Goal: Task Accomplishment & Management: Use online tool/utility

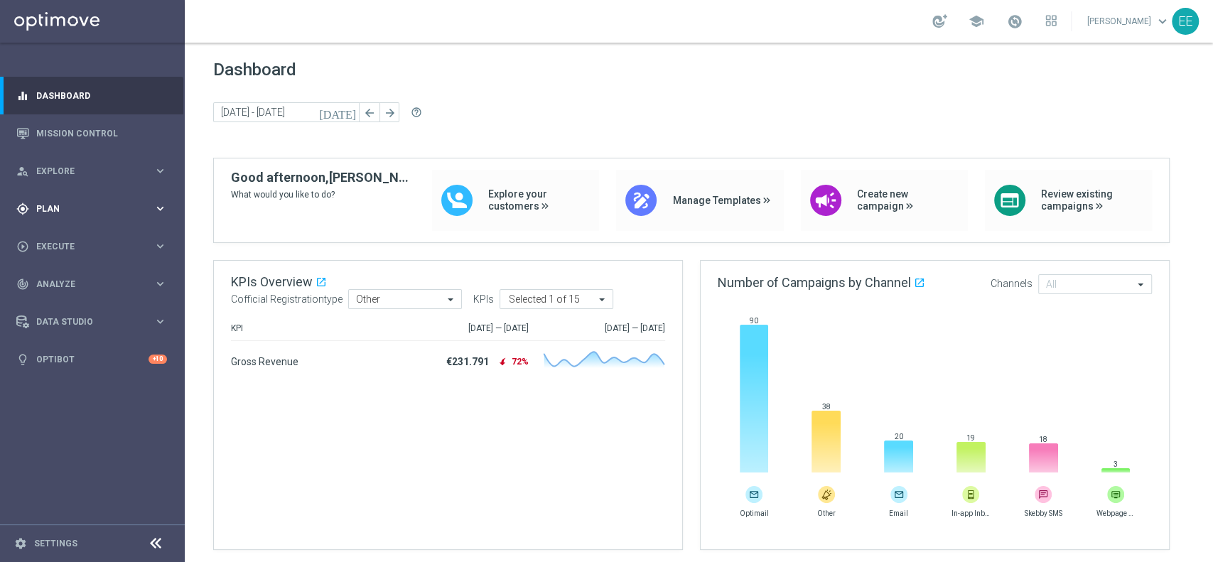
click at [49, 205] on span "Plan" at bounding box center [94, 209] width 117 height 9
click at [69, 236] on link "Target Groups" at bounding box center [92, 237] width 111 height 11
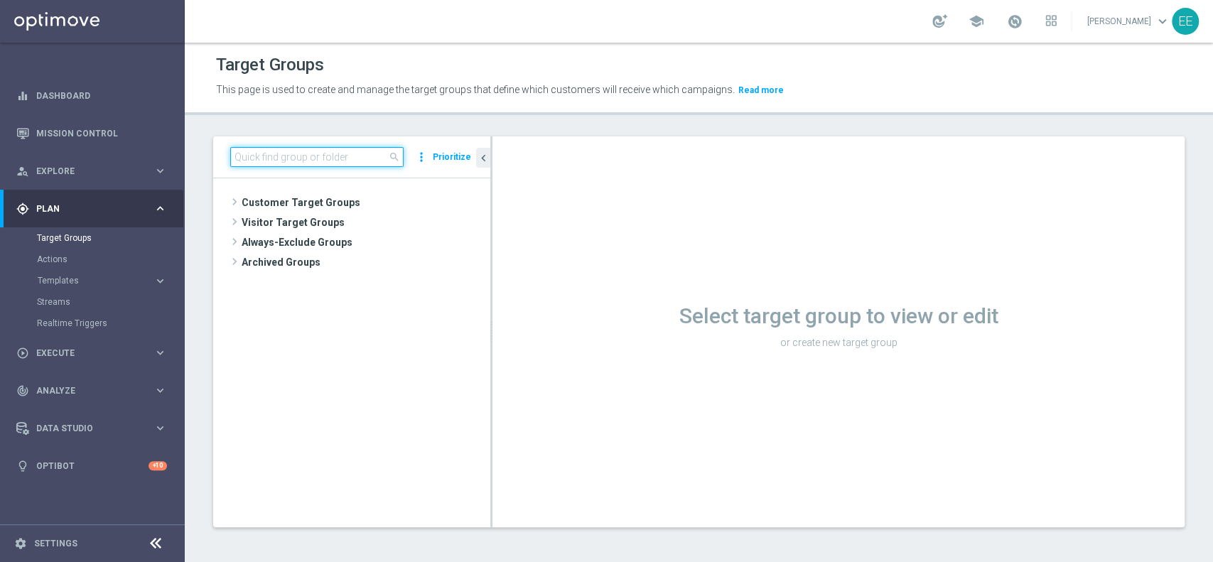
click at [266, 161] on input at bounding box center [316, 157] width 173 height 20
paste input "ACTIVE CASINO' - TOP 1.000 (NO 1^ PRODOTTO CASINO' PER GGR M08) CONTATTABILI E …"
type input "ACTIVE CASINO"
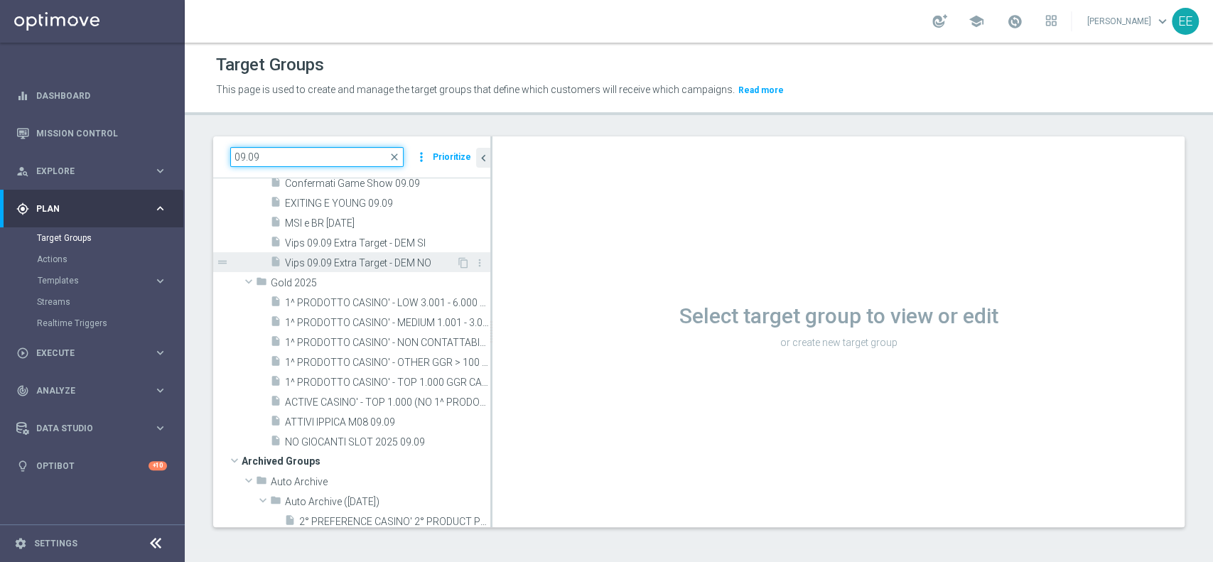
scroll to position [142, 0]
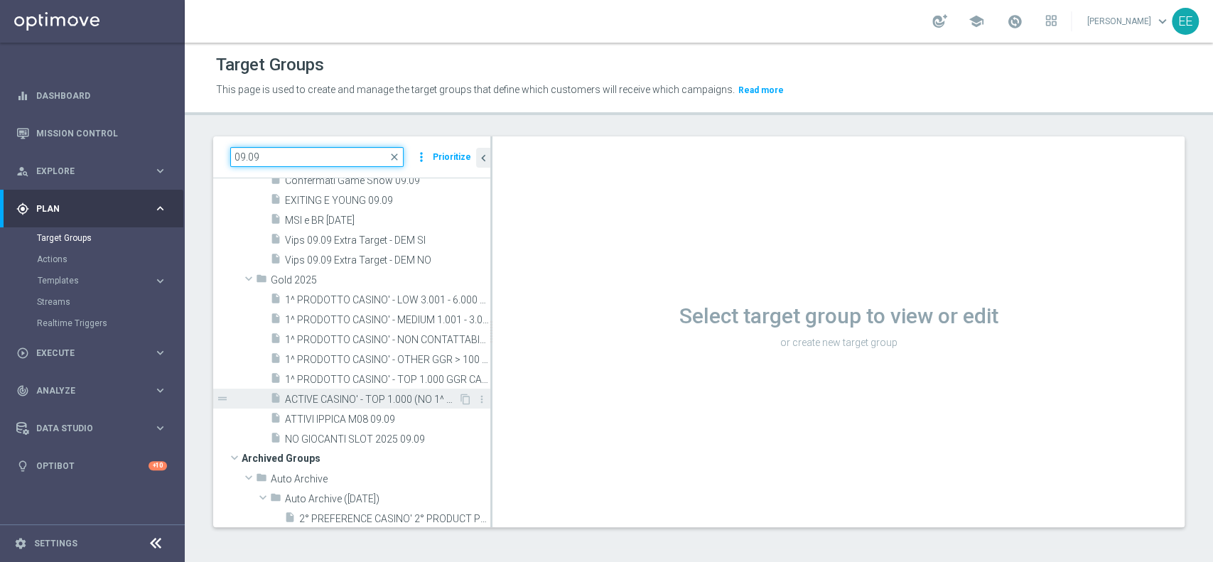
type input "09.09"
click at [357, 405] on div "insert_drive_file ACTIVE CASINO' - TOP 1.000 (NO 1^ PRODOTTO CASINO' PER GGR M0…" at bounding box center [364, 399] width 188 height 20
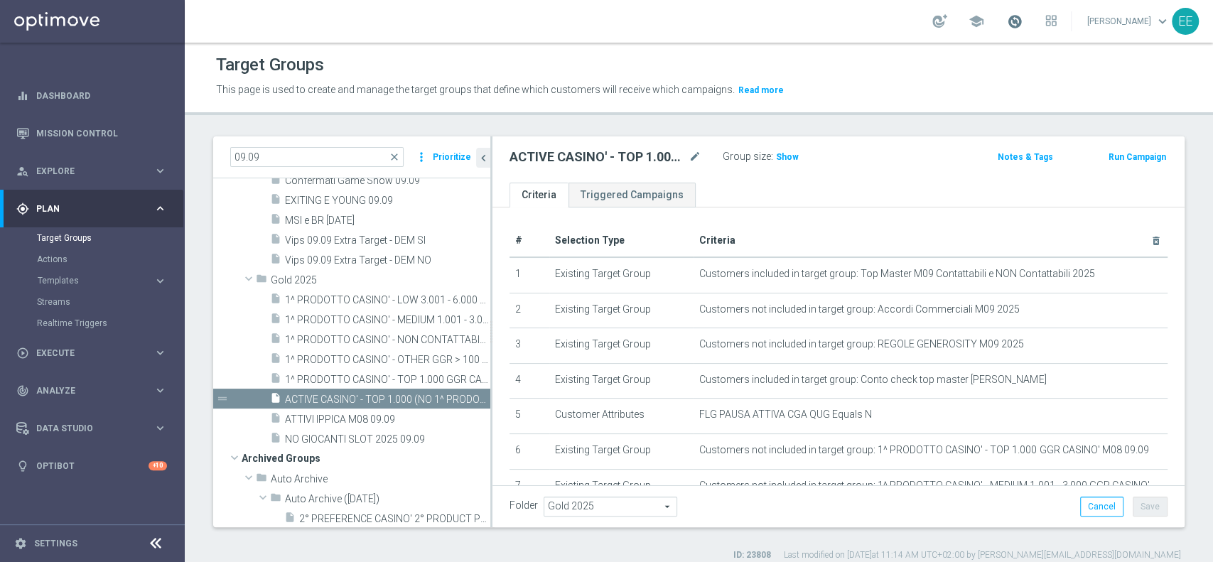
click at [1020, 18] on span at bounding box center [1015, 21] width 16 height 16
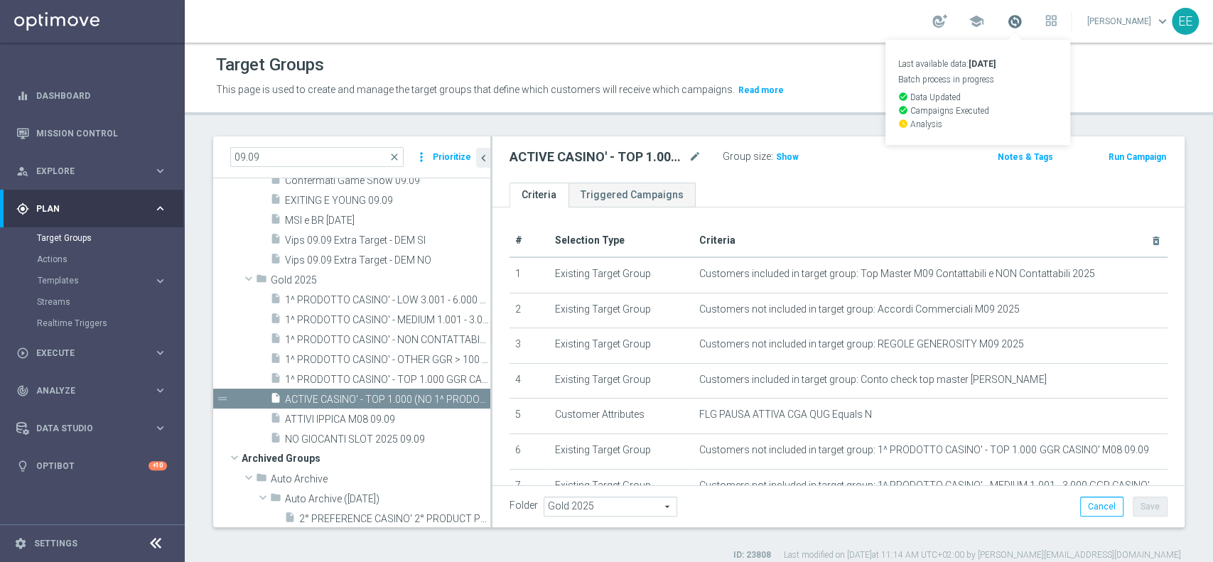
click at [1020, 18] on span at bounding box center [1015, 21] width 16 height 16
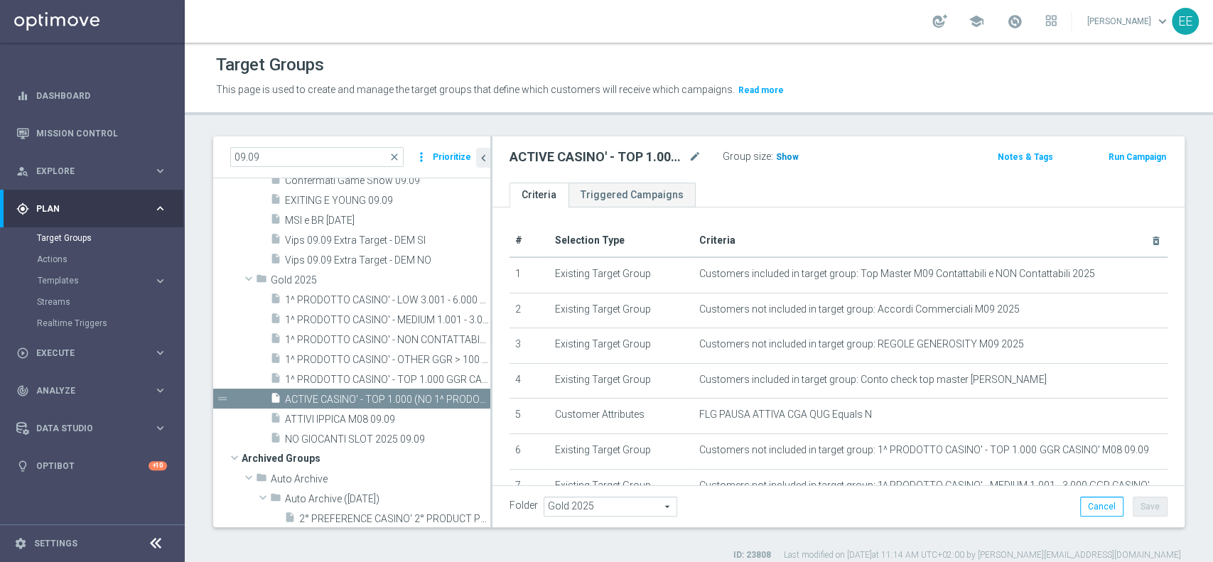
click at [779, 149] on h3 "Show" at bounding box center [787, 157] width 26 height 16
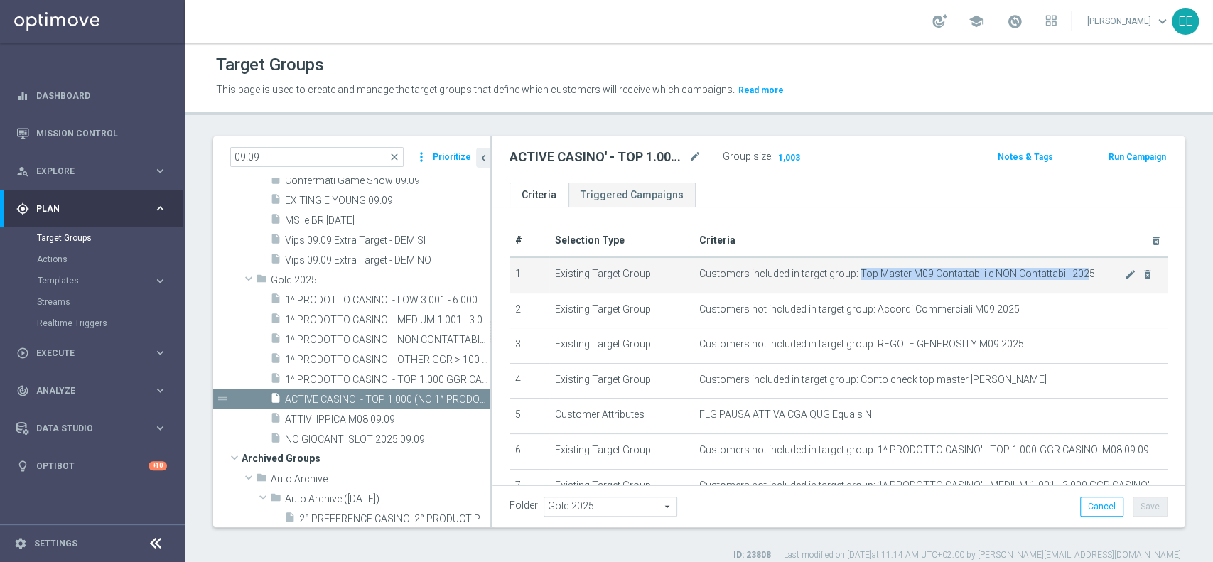
drag, startPoint x: 848, startPoint y: 268, endPoint x: 1076, endPoint y: 272, distance: 227.4
click at [1076, 272] on span "Customers included in target group: Top Master M09 Contattabili e NON Contattab…" at bounding box center [912, 274] width 426 height 12
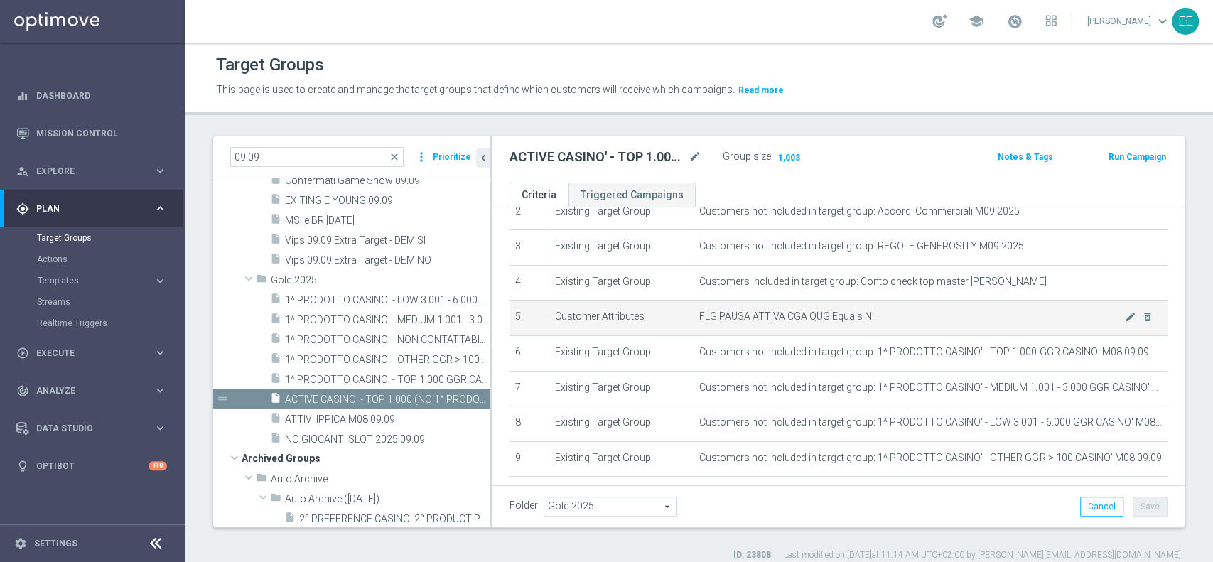
scroll to position [102, 0]
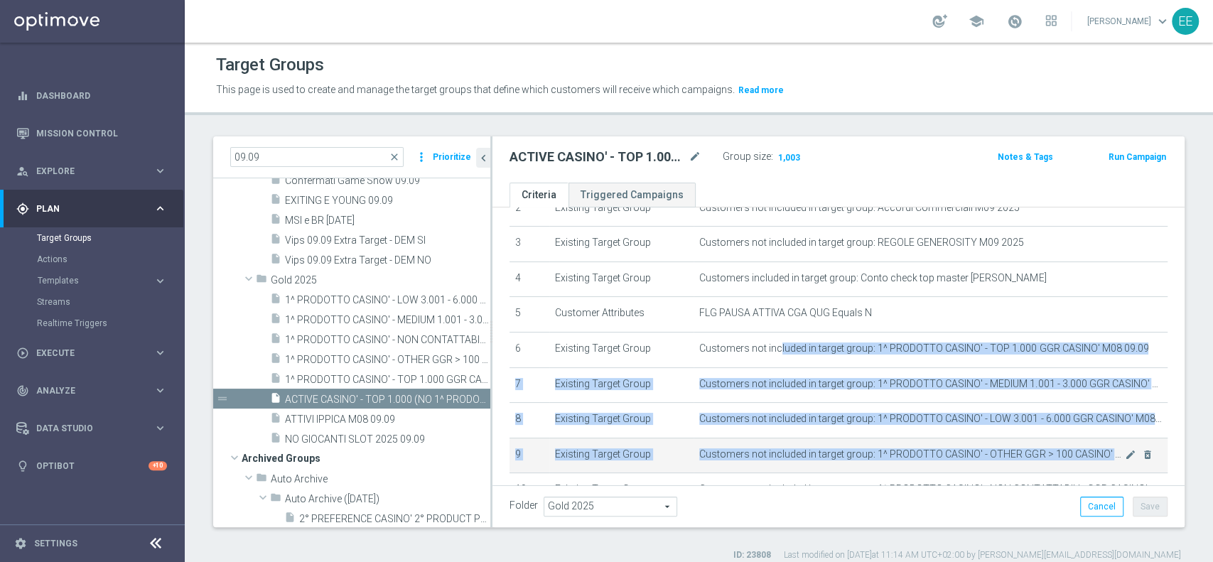
drag, startPoint x: 772, startPoint y: 347, endPoint x: 801, endPoint y: 463, distance: 120.3
click at [801, 463] on tbody "1 Existing Target Group Customers included in target group: Top Master M09 Cont…" at bounding box center [838, 350] width 658 height 388
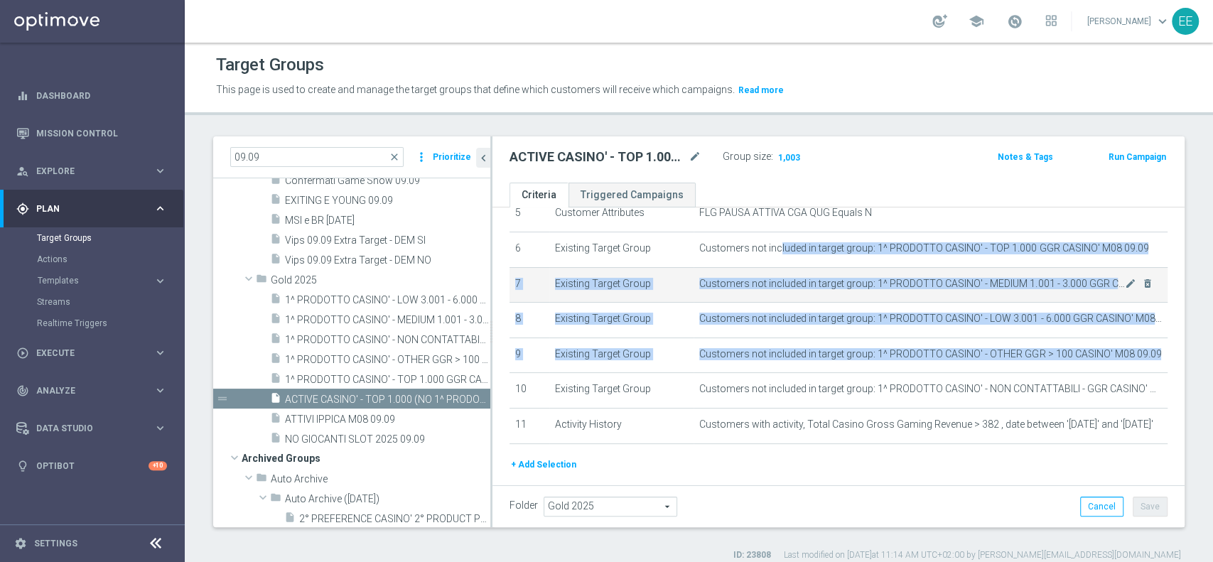
scroll to position [200, 0]
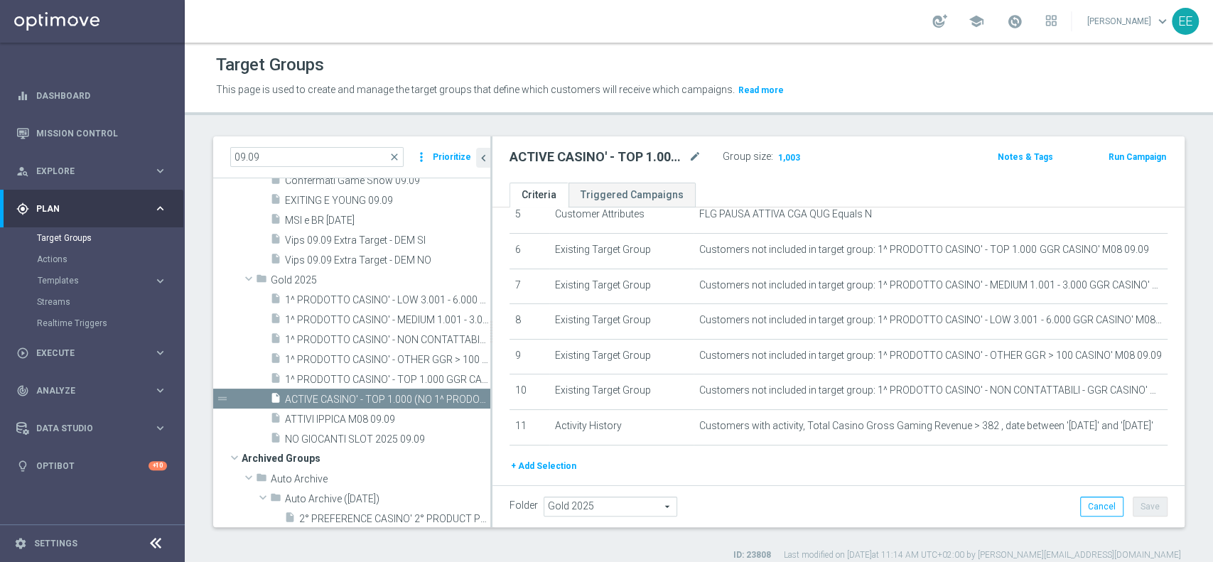
click at [864, 474] on div "+ Add Selection" at bounding box center [838, 466] width 679 height 16
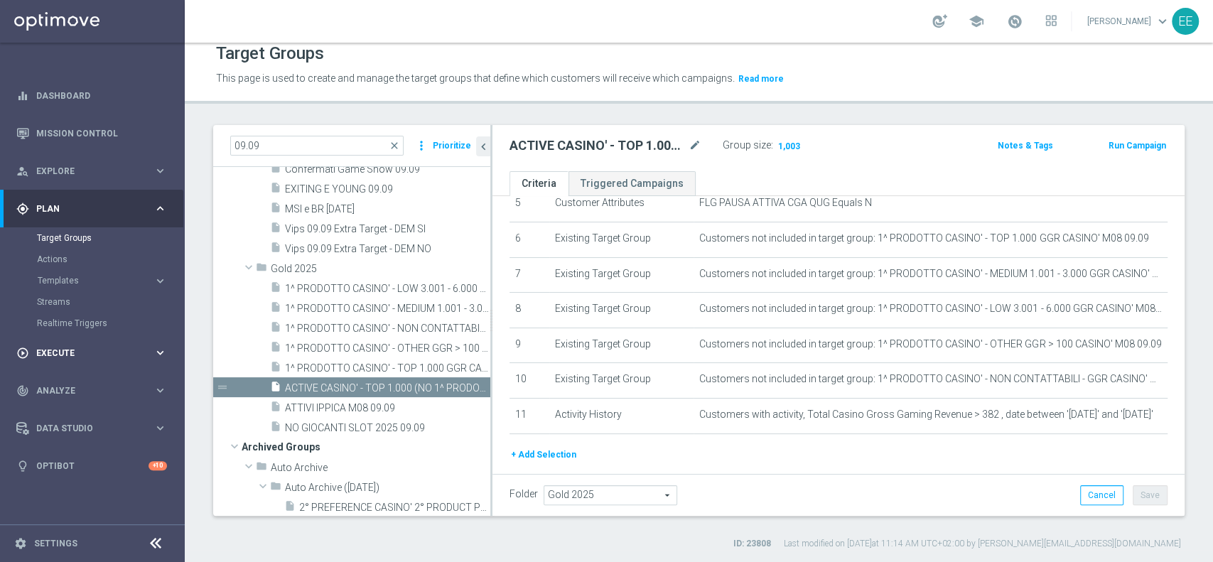
click at [55, 347] on div "play_circle_outline Execute" at bounding box center [84, 353] width 137 height 13
click at [87, 277] on link "Campaign Builder" at bounding box center [92, 275] width 111 height 11
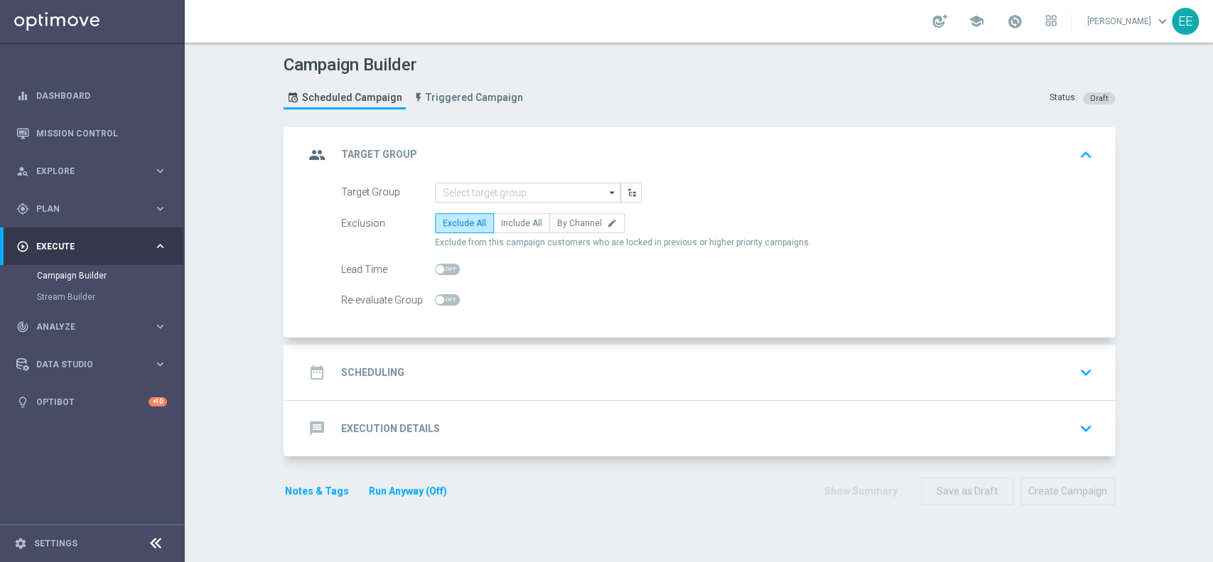
click at [513, 178] on div "group Target Group keyboard_arrow_up" at bounding box center [701, 154] width 828 height 55
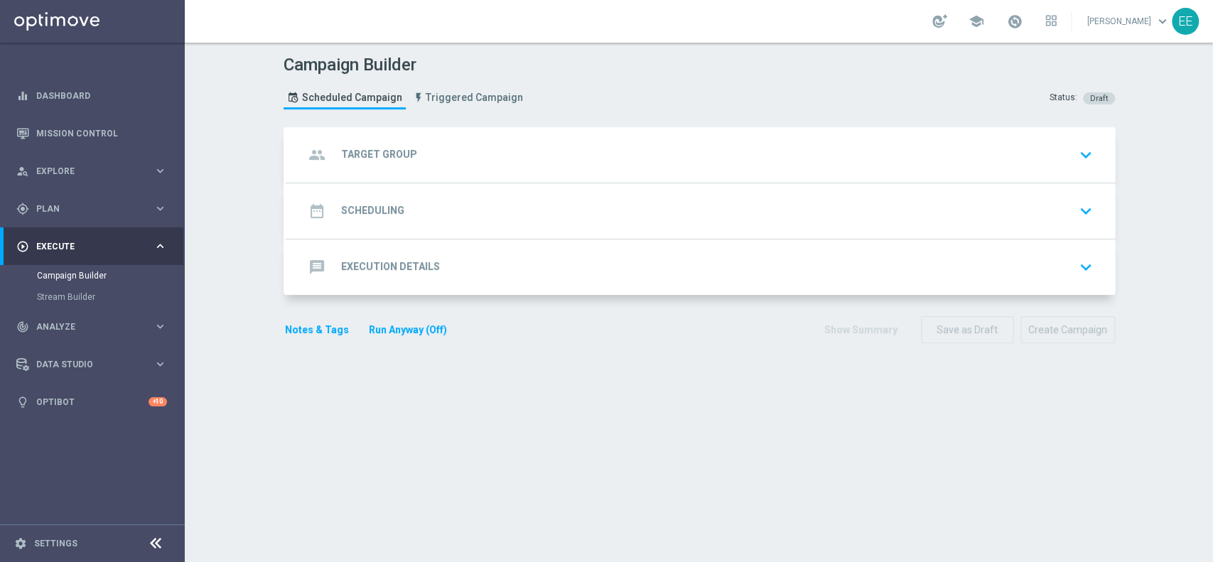
click at [504, 162] on div "group Target Group keyboard_arrow_down" at bounding box center [701, 154] width 794 height 27
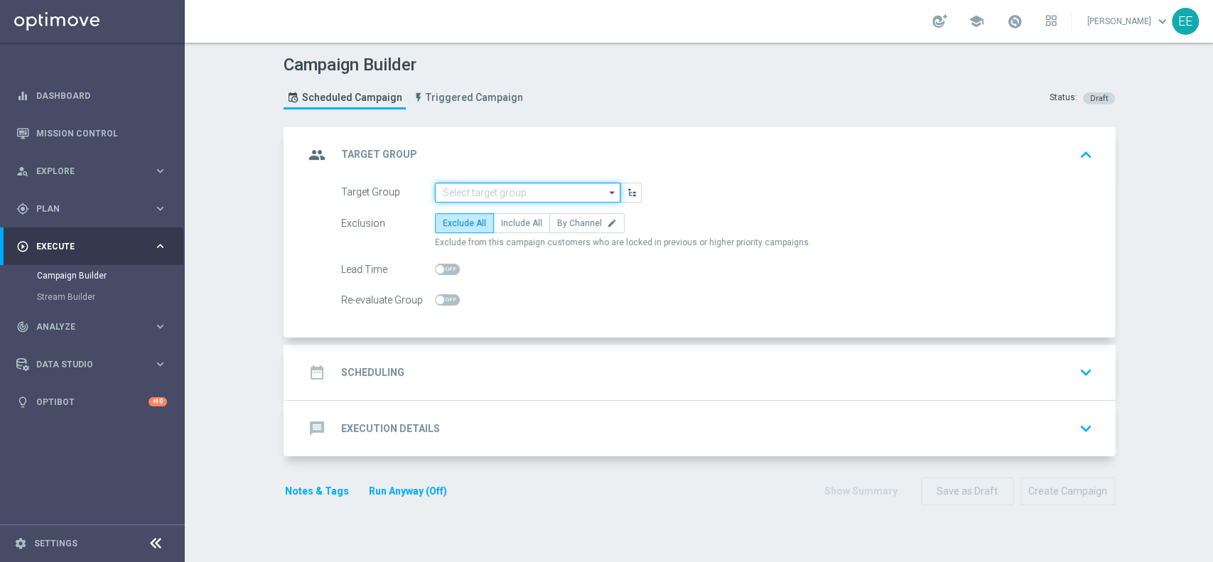
click at [507, 183] on input at bounding box center [527, 193] width 185 height 20
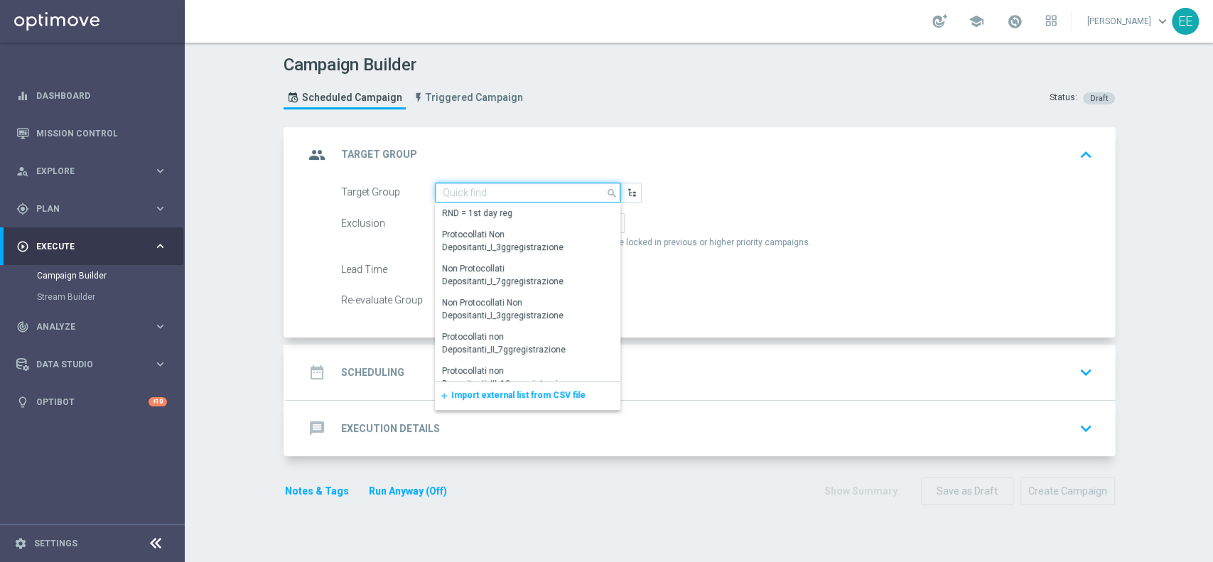
type input "p"
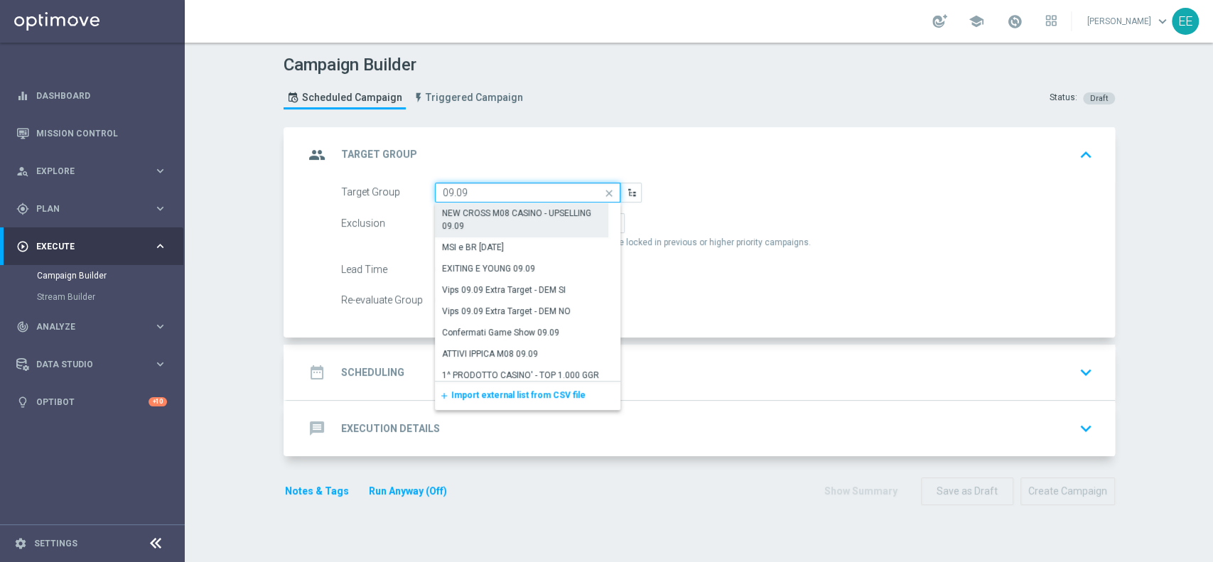
scroll to position [279, 0]
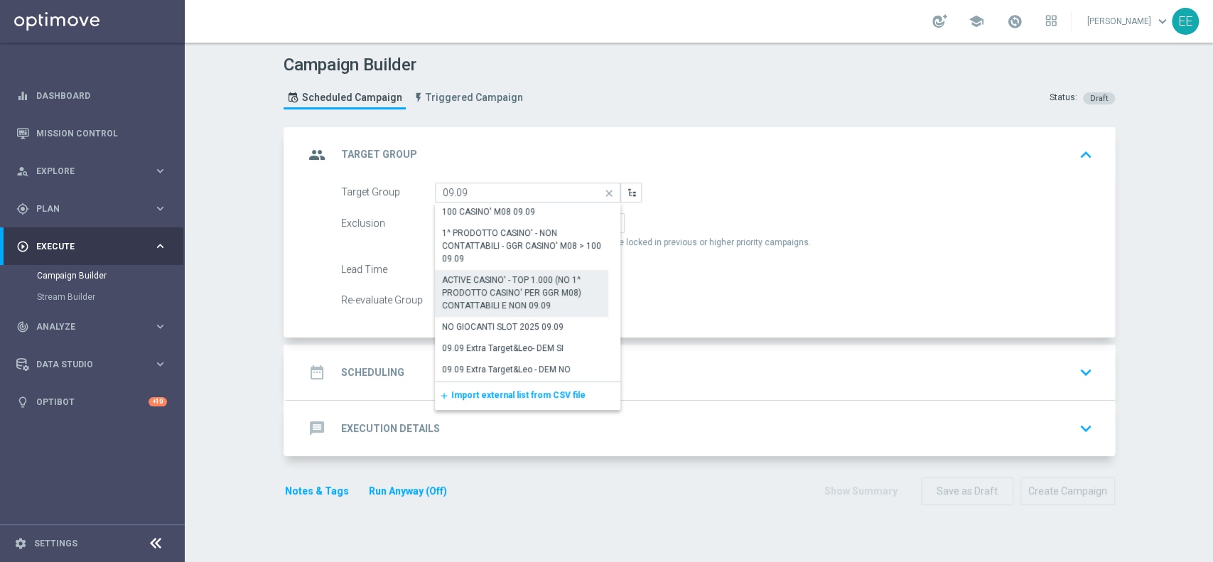
click at [537, 309] on div "ACTIVE CASINO' - TOP 1.000 (NO 1^ PRODOTTO CASINO' PER GGR M08) CONTATTABILI E …" at bounding box center [522, 293] width 160 height 38
type input "ACTIVE CASINO' - TOP 1.000 (NO 1^ PRODOTTO CASINO' PER GGR M08) CONTATTABILI E …"
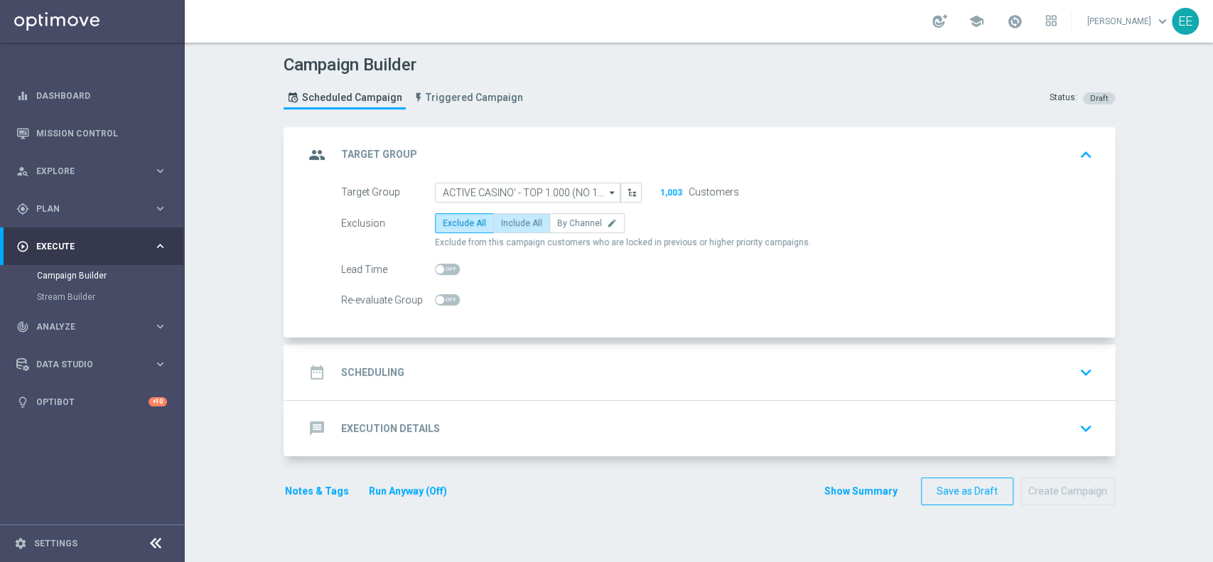
click at [505, 227] on label "Include All" at bounding box center [521, 223] width 57 height 20
click at [505, 227] on input "Include All" at bounding box center [505, 225] width 9 height 9
radio input "true"
click at [455, 224] on span "Exclude All" at bounding box center [464, 223] width 43 height 10
click at [452, 224] on input "Exclude All" at bounding box center [447, 225] width 9 height 9
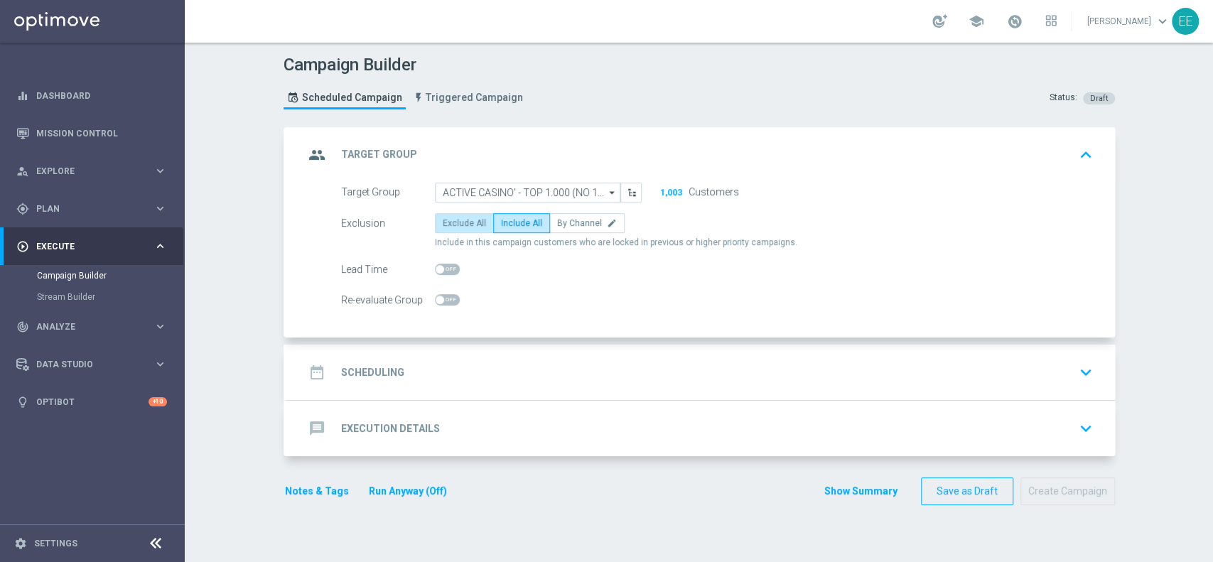
radio input "true"
click at [441, 377] on div "date_range Scheduling keyboard_arrow_down" at bounding box center [701, 372] width 794 height 27
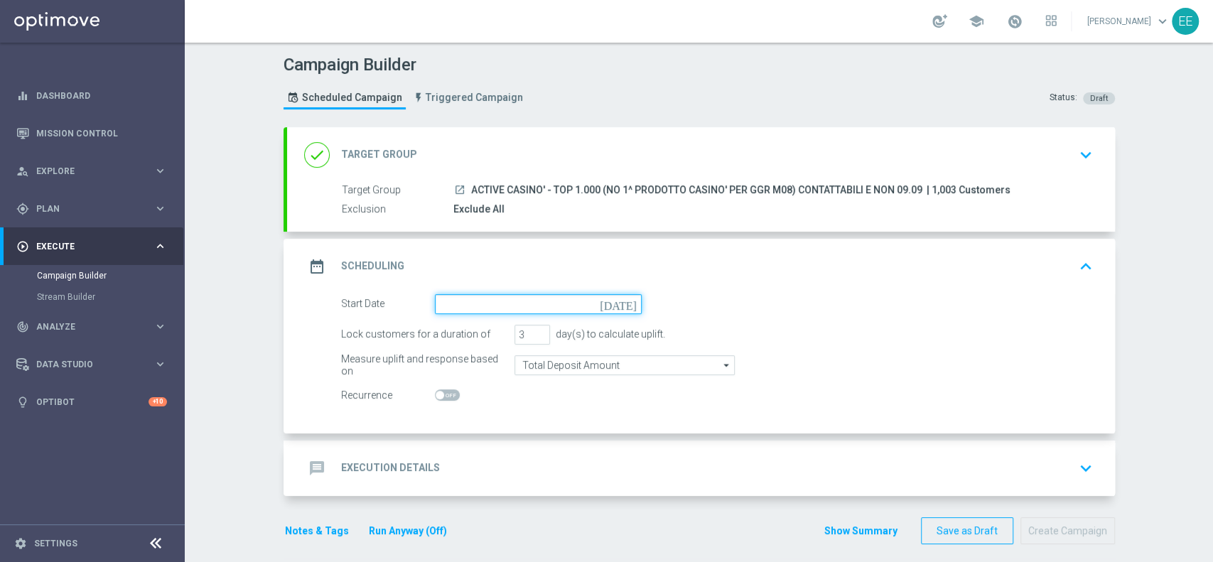
click at [506, 301] on input at bounding box center [538, 304] width 207 height 20
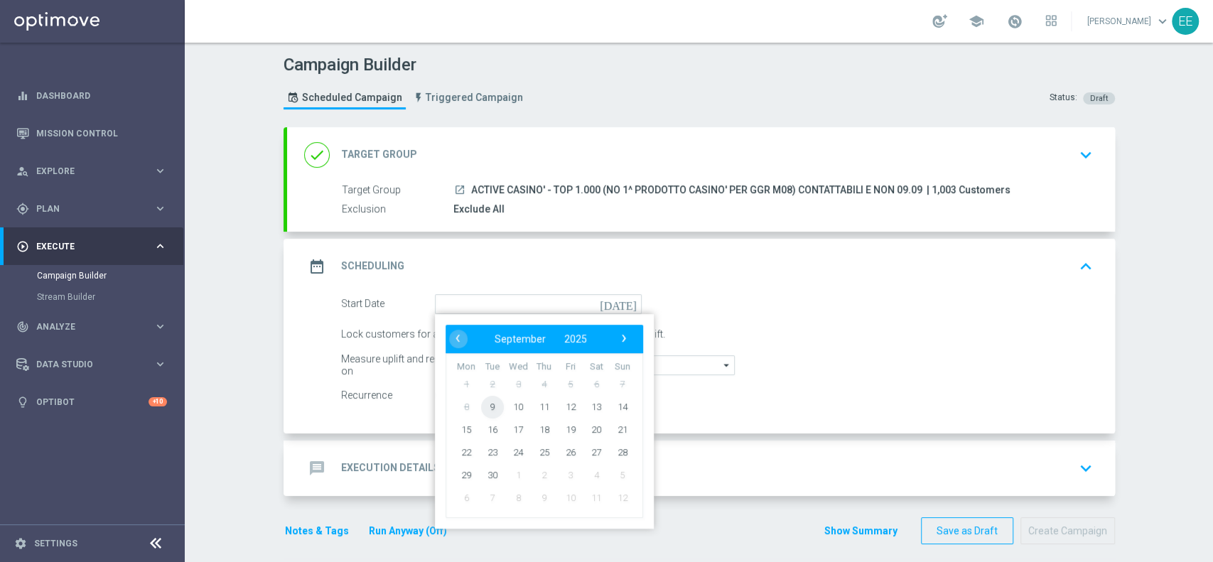
click at [480, 406] on span "9" at bounding box center [491, 406] width 23 height 23
type input "[DATE]"
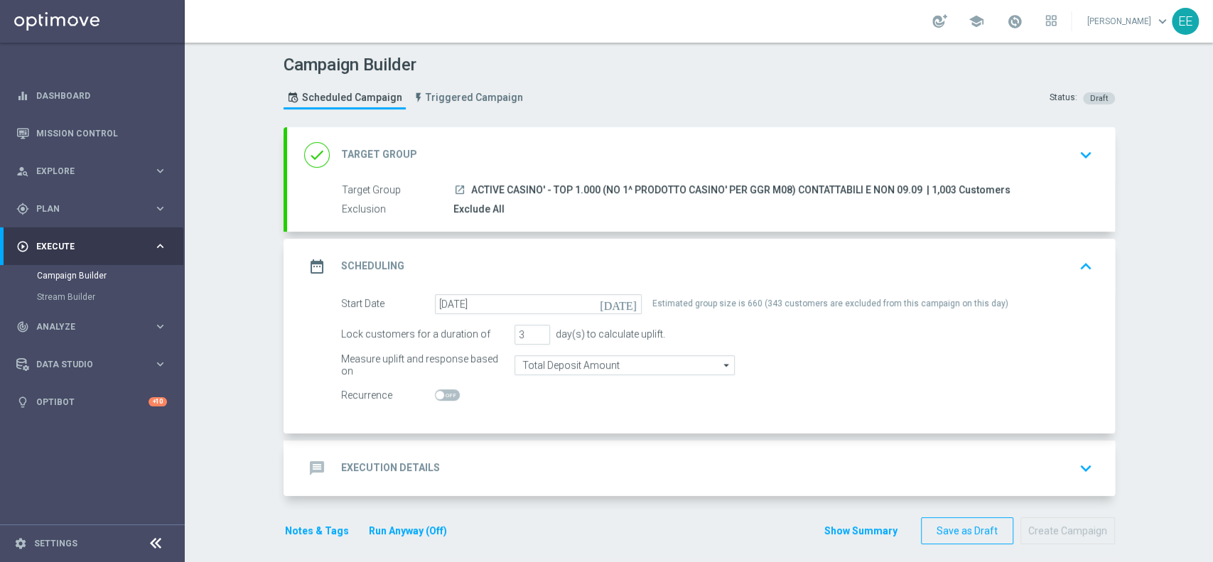
click at [522, 476] on div "message Execution Details keyboard_arrow_down" at bounding box center [701, 468] width 794 height 27
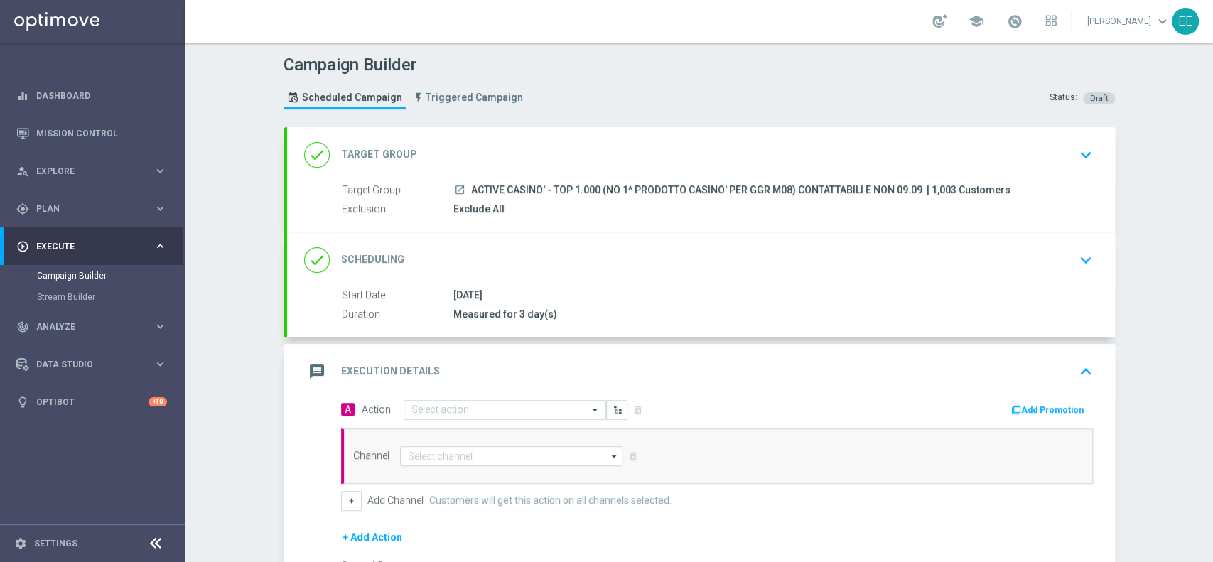
click at [517, 156] on div "done Target Group keyboard_arrow_down" at bounding box center [701, 154] width 794 height 27
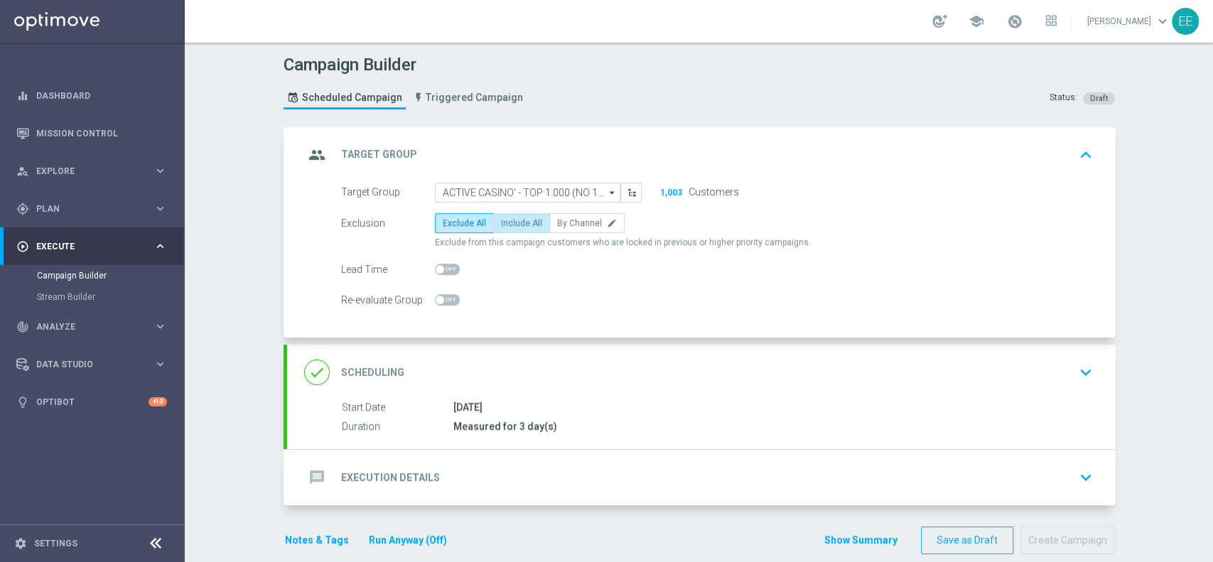
click at [514, 224] on span "Include All" at bounding box center [521, 223] width 41 height 10
click at [510, 224] on input "Include All" at bounding box center [505, 225] width 9 height 9
radio input "true"
click at [485, 478] on div "message Execution Details keyboard_arrow_down" at bounding box center [701, 477] width 794 height 27
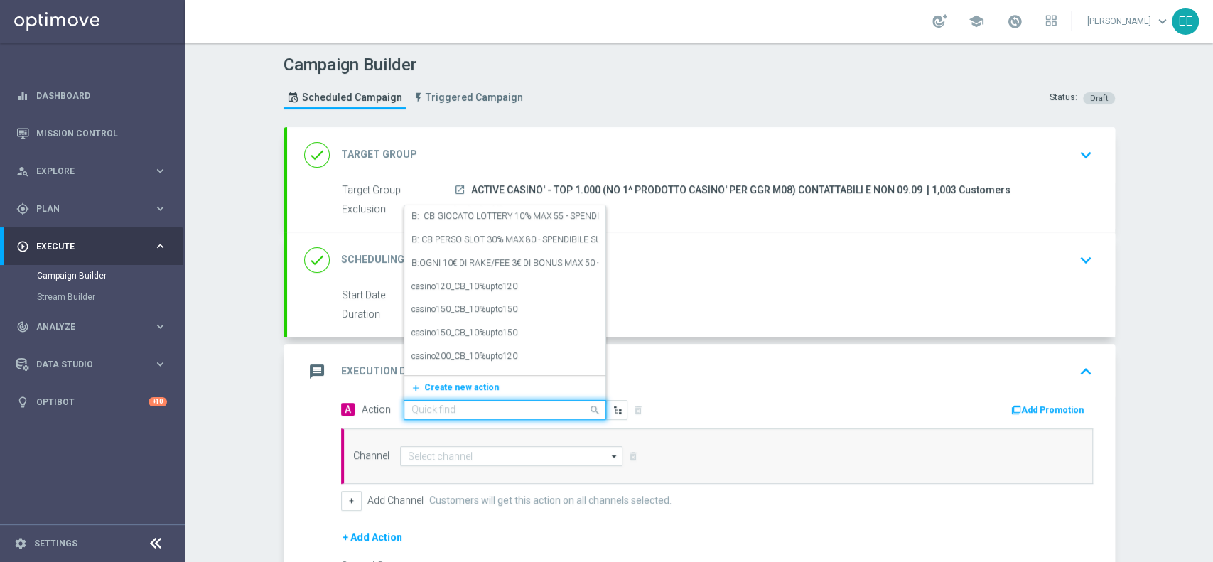
click at [470, 412] on input "text" at bounding box center [490, 410] width 158 height 12
paste input "RICEVI 1 EURO OGNI 35 EURO DI GIOCATO SLOT FINO MAX 500 EURO - SPENDIBILE SLOT"
type input "RICEVI 1 EURO OGNI 35 EURO DI GIOCATO SLOT FINO MAX 500 EURO - SPENDIBILE SLOT"
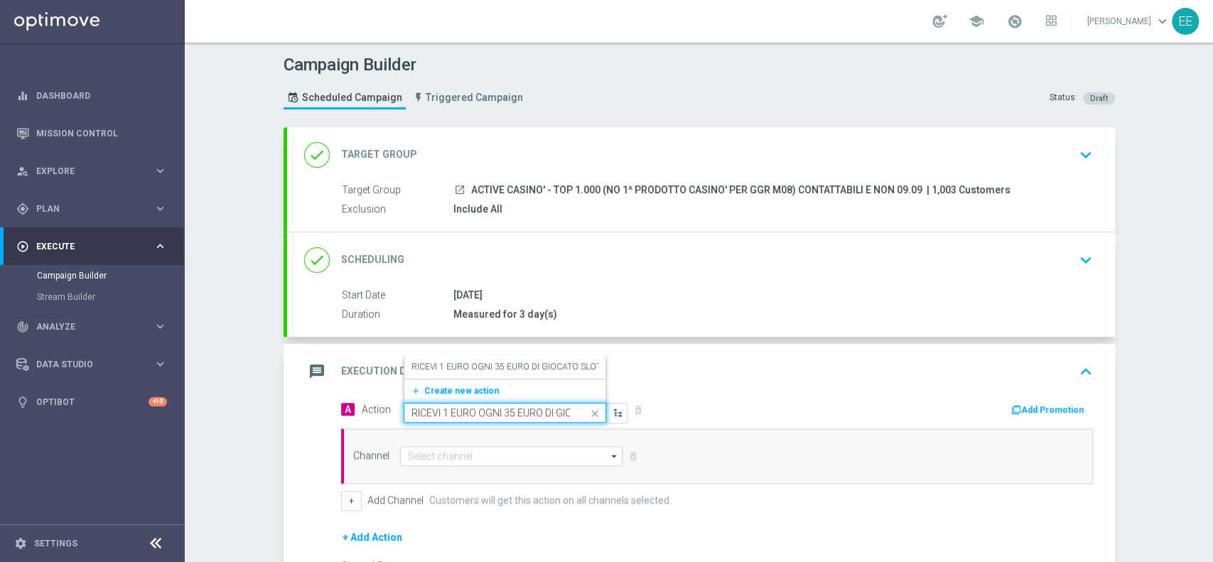
scroll to position [0, 235]
click at [447, 367] on label "RICEVI 1 EURO OGNI 35 EURO DI GIOCATO SLOT FINO MAX 500 EURO - SPENDIBILE SLOT" at bounding box center [586, 367] width 350 height 12
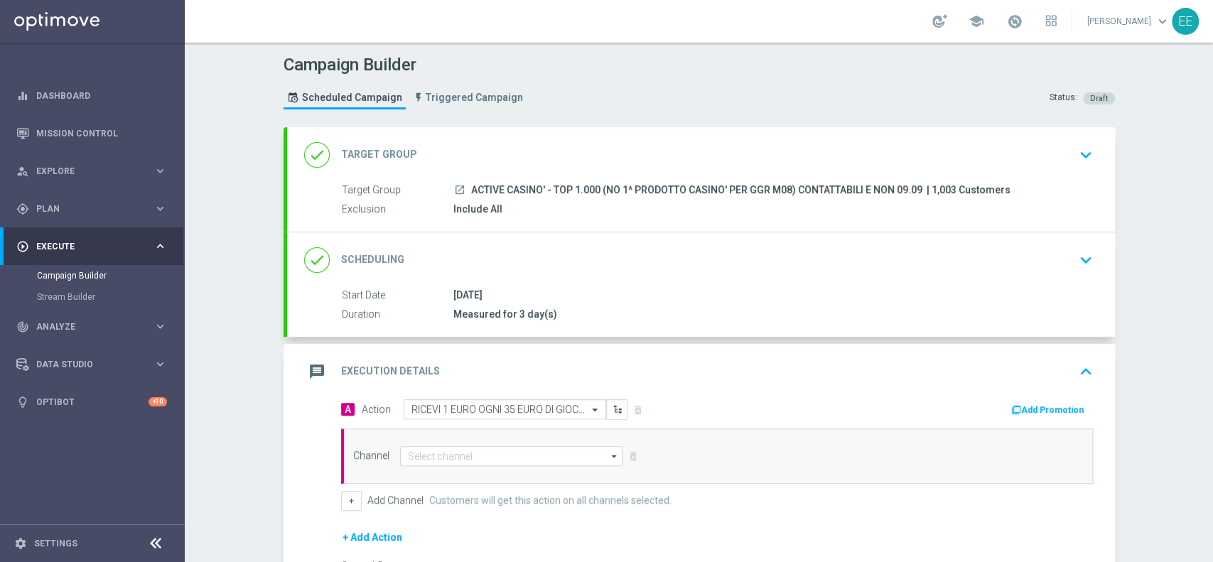
scroll to position [0, 0]
click at [1037, 410] on button "Add Promotion" at bounding box center [1049, 410] width 79 height 16
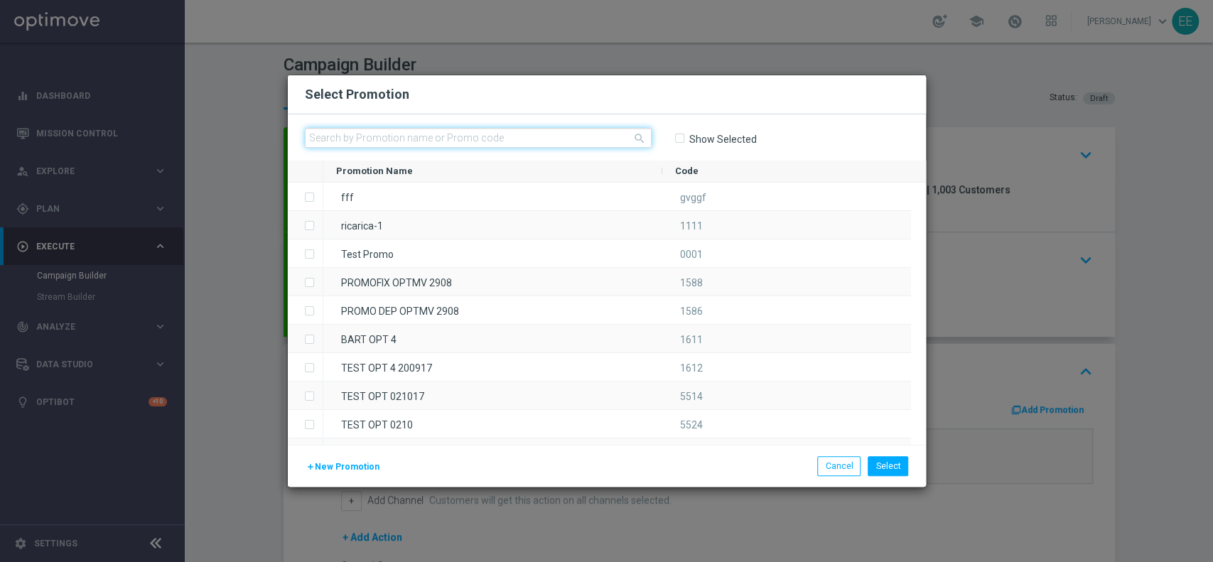
click at [379, 136] on input "text" at bounding box center [478, 138] width 347 height 20
paste input "INSTANTSLOT09-6"
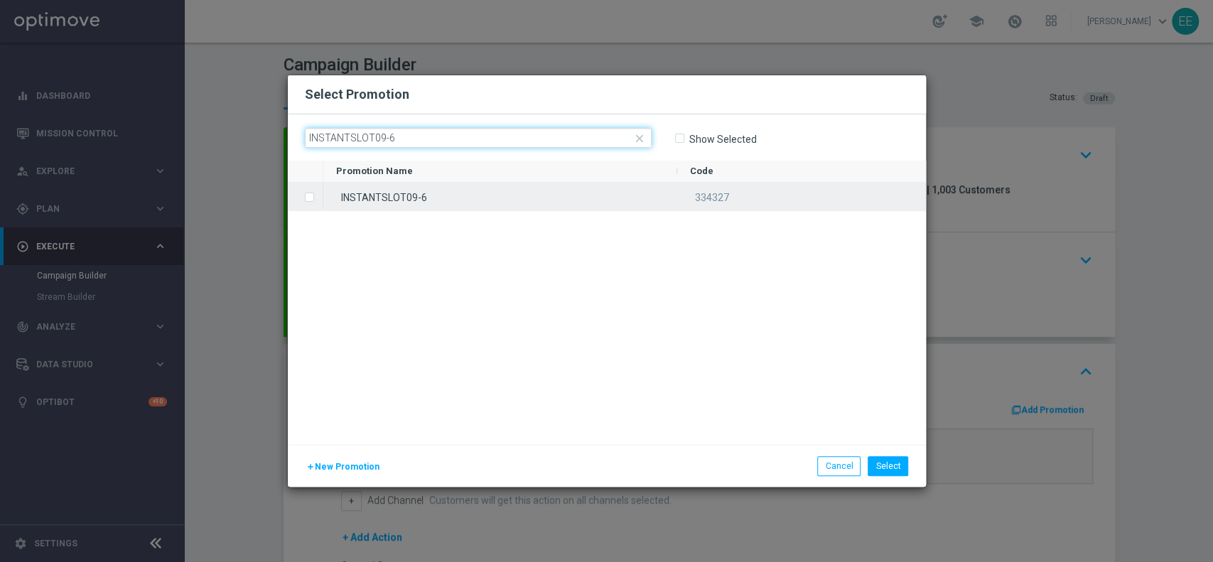
type input "INSTANTSLOT09-6"
click at [413, 206] on div "INSTANTSLOT09-6" at bounding box center [500, 197] width 354 height 28
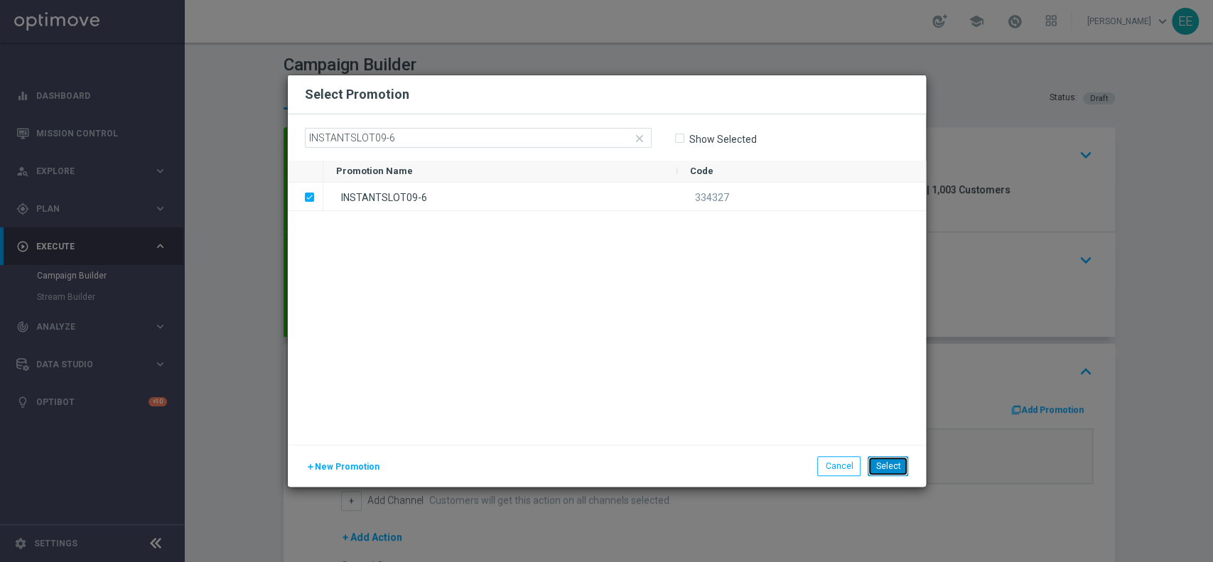
click at [890, 460] on button "Select" at bounding box center [888, 466] width 40 height 20
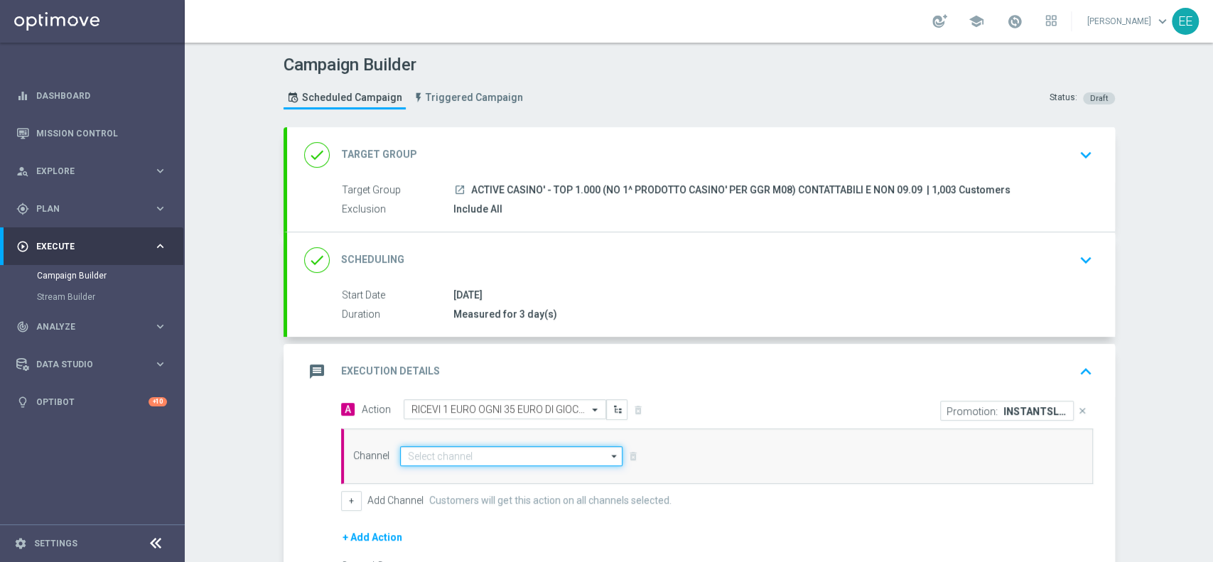
click at [447, 455] on input at bounding box center [511, 456] width 223 height 20
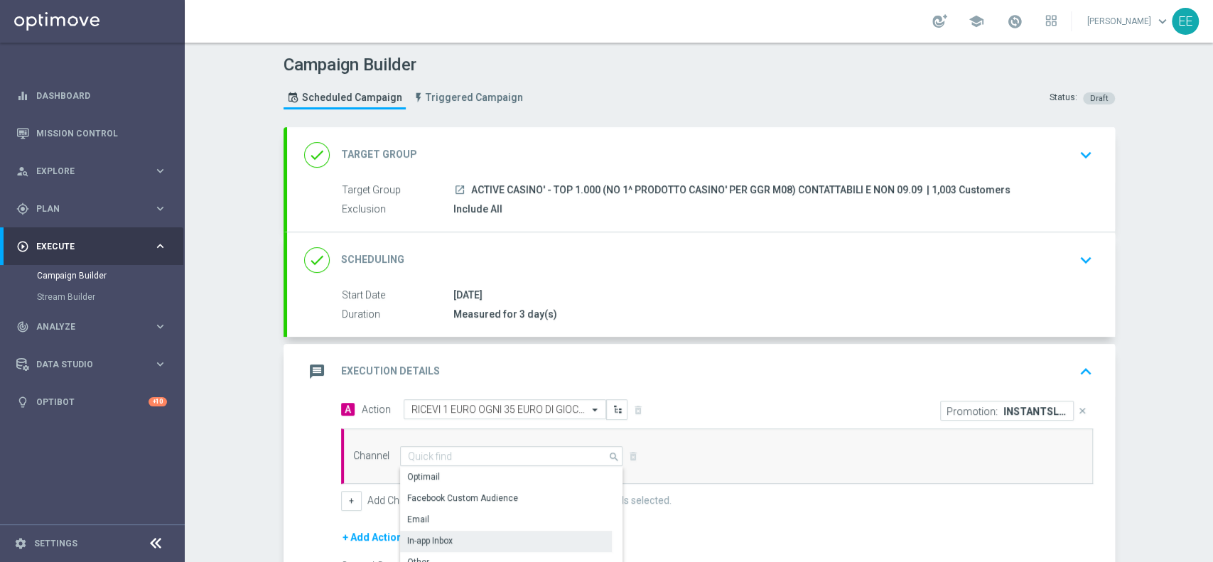
click at [455, 543] on div "In-app Inbox" at bounding box center [506, 541] width 212 height 20
type input "In-app Inbox"
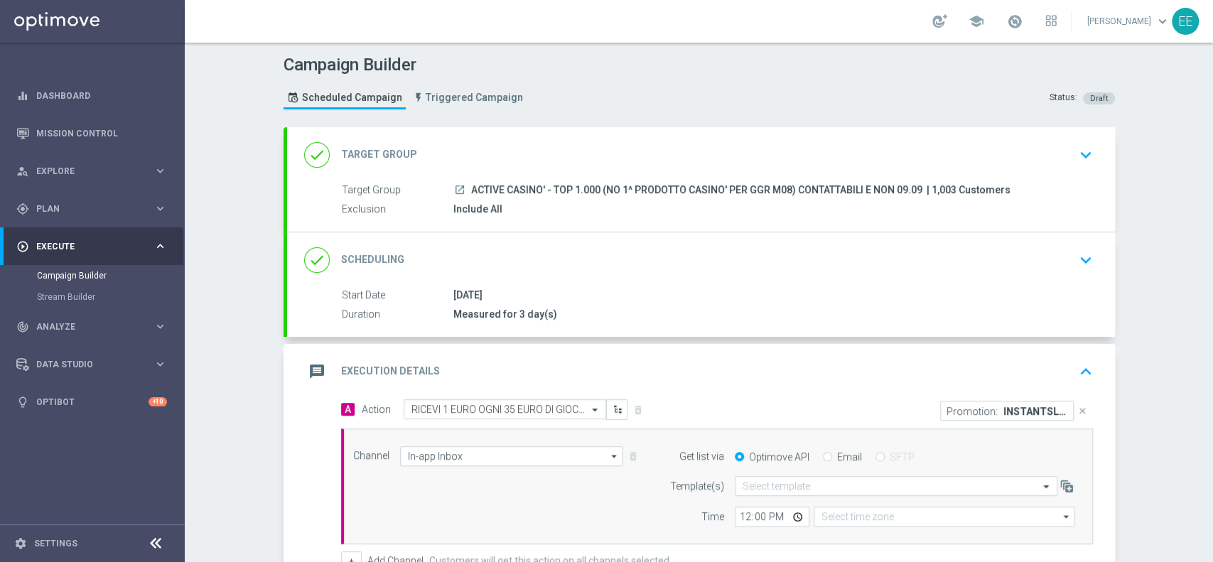
type input "Coordinated Universal Time (UTC 00:00)"
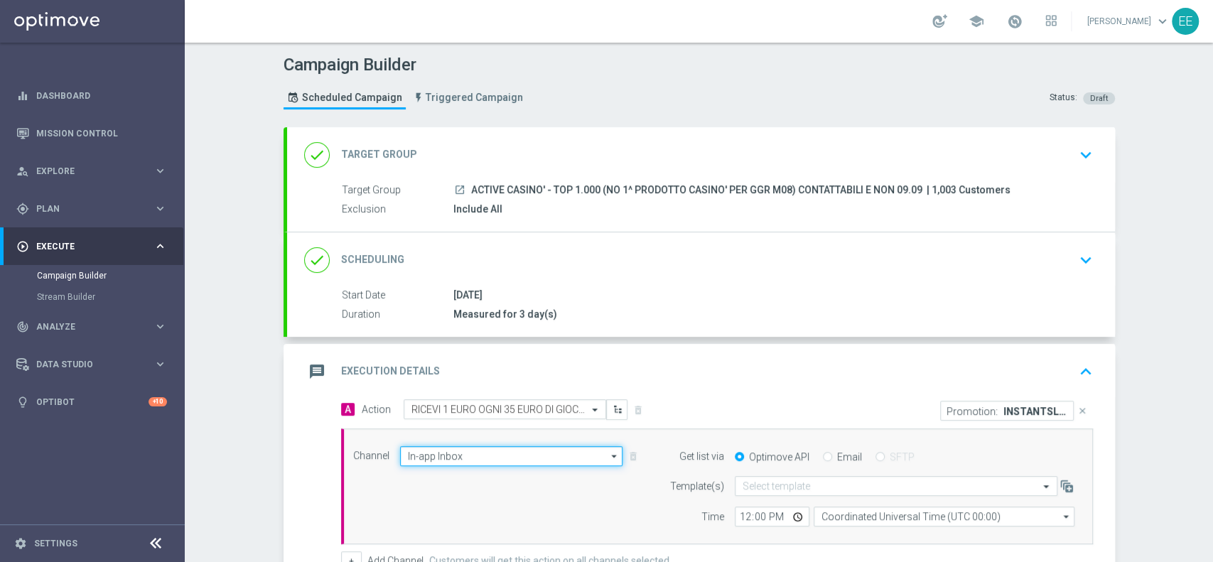
click at [459, 457] on input "In-app Inbox" at bounding box center [511, 456] width 223 height 20
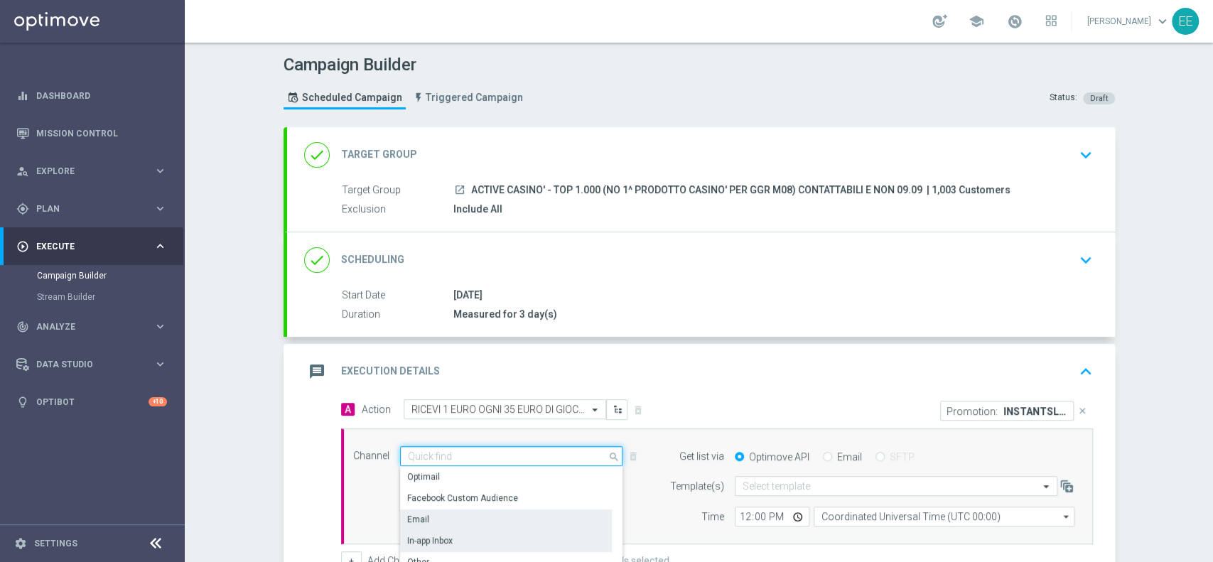
scroll to position [26, 0]
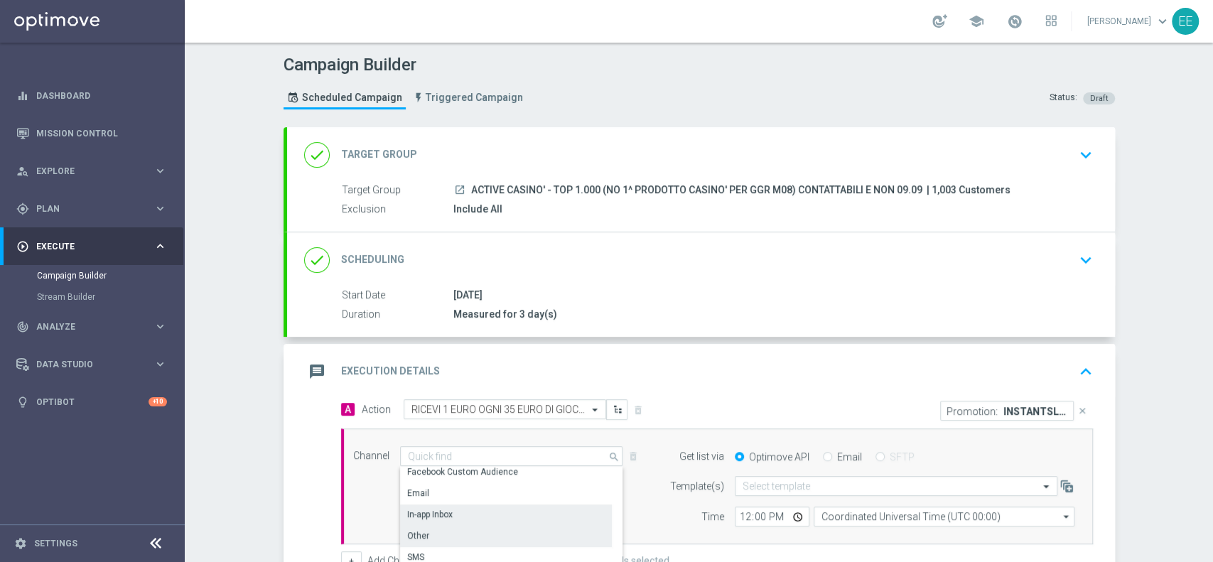
click at [421, 536] on div "Other" at bounding box center [506, 536] width 212 height 20
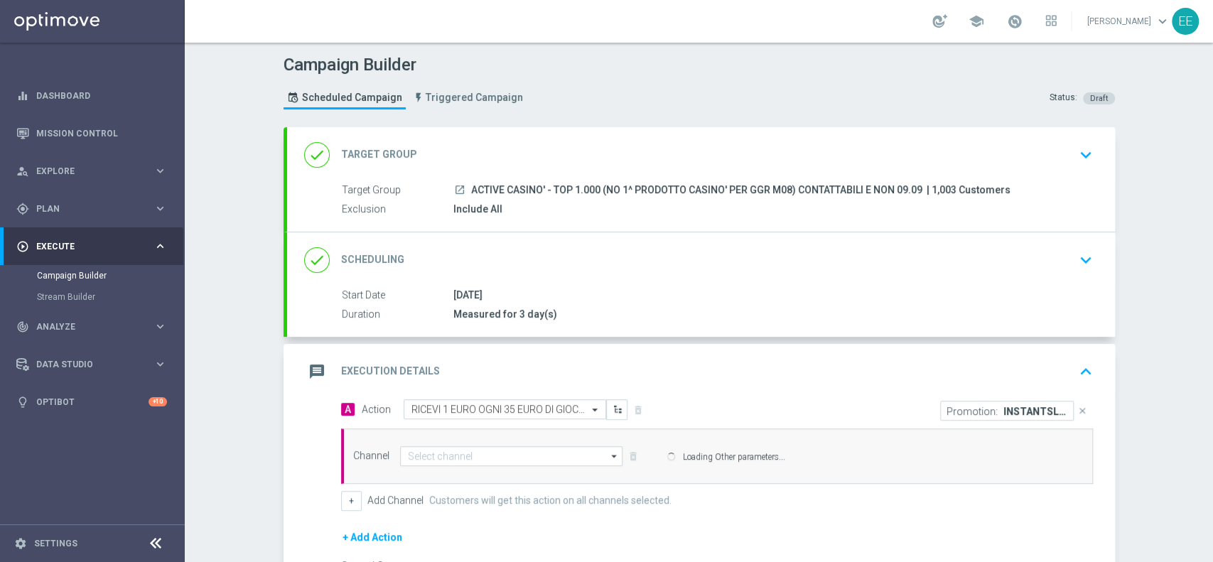
type input "Other"
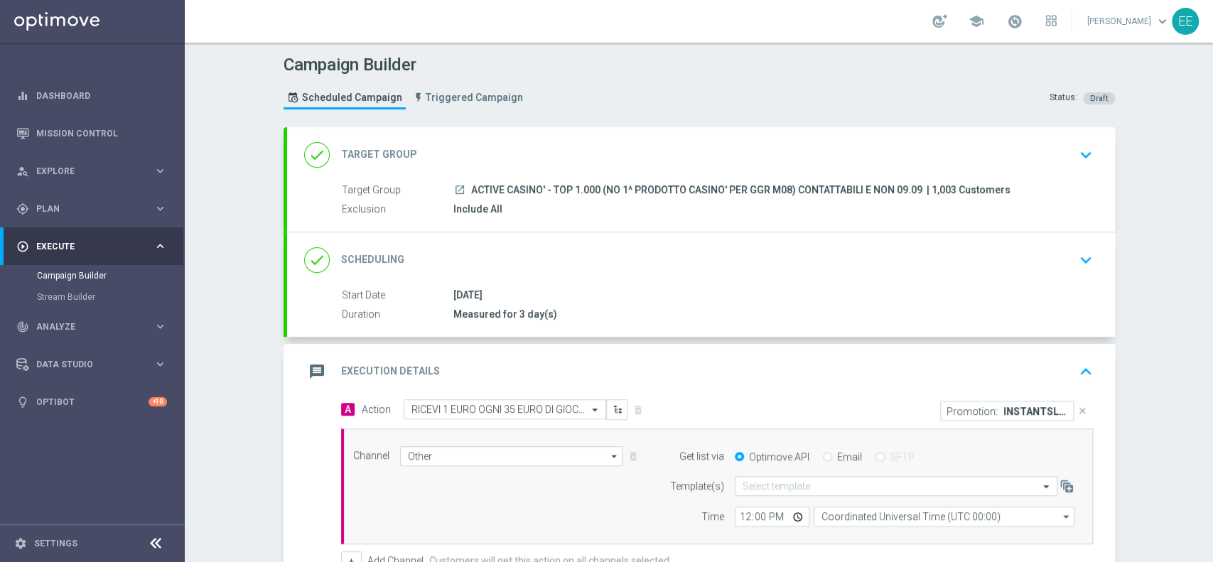
click at [823, 458] on input "Email" at bounding box center [827, 457] width 9 height 9
radio input "true"
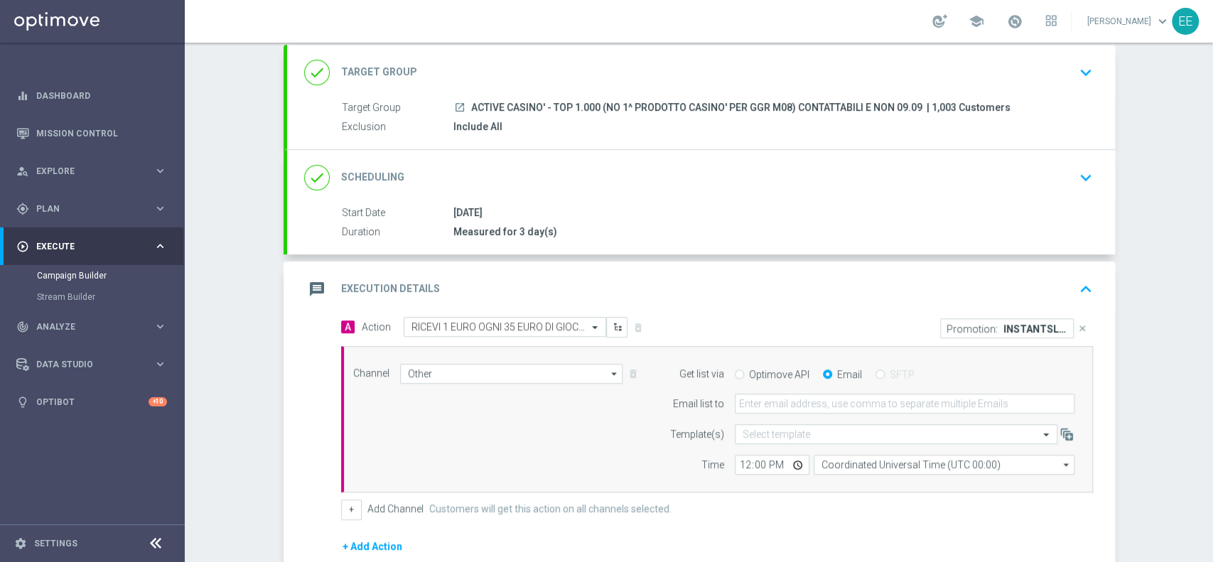
scroll to position [87, 0]
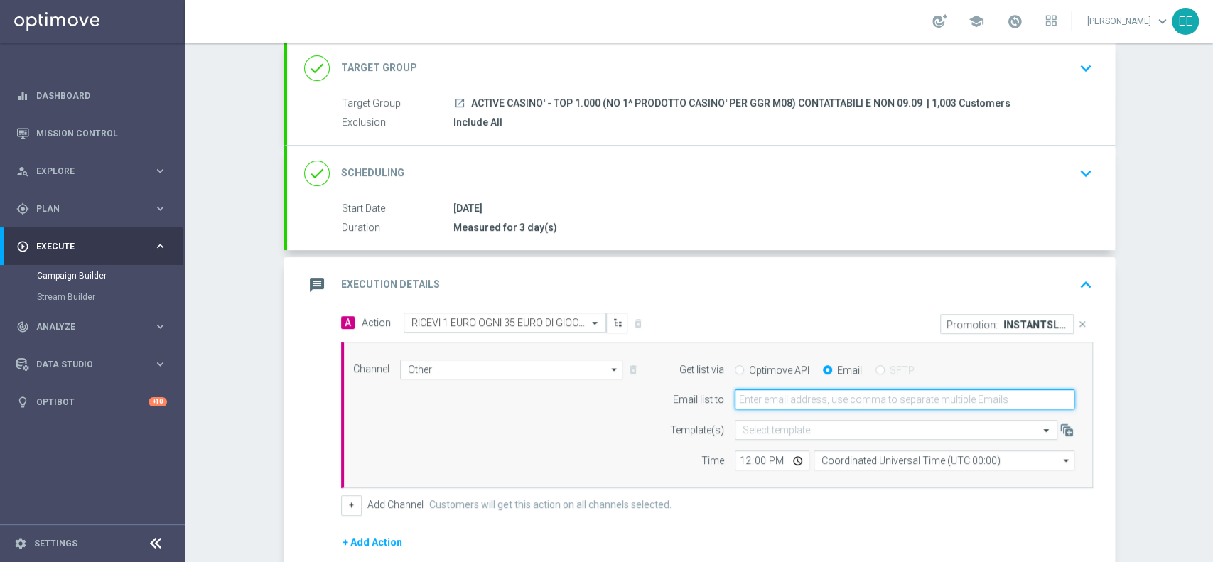
click at [764, 389] on input "email" at bounding box center [905, 399] width 340 height 20
type input "[PERSON_NAME][EMAIL_ADDRESS][DOMAIN_NAME]"
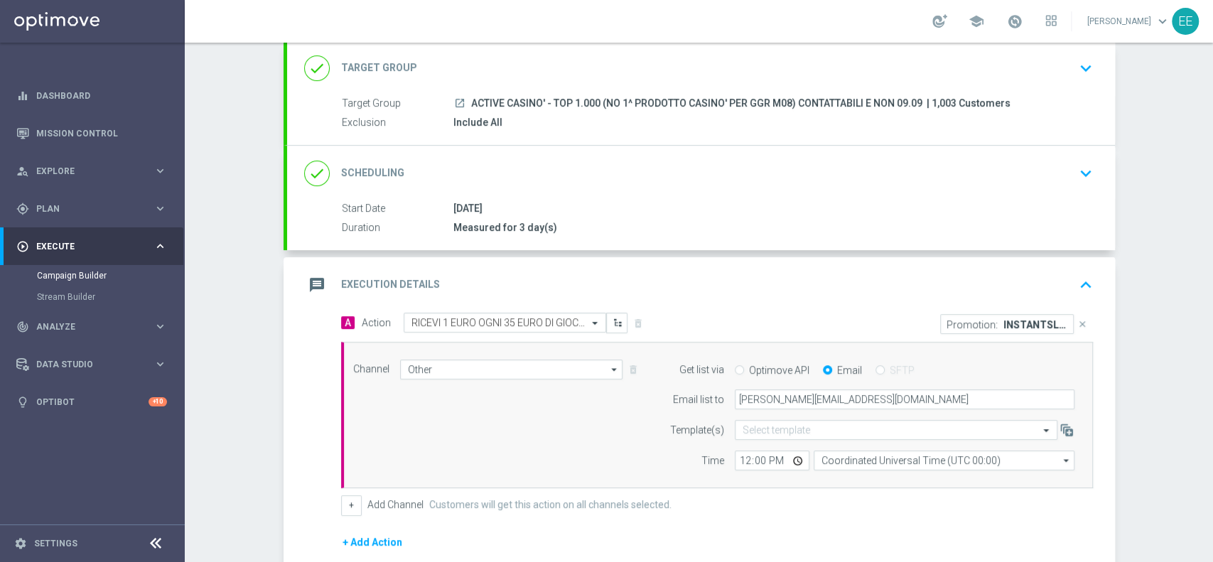
scroll to position [262, 0]
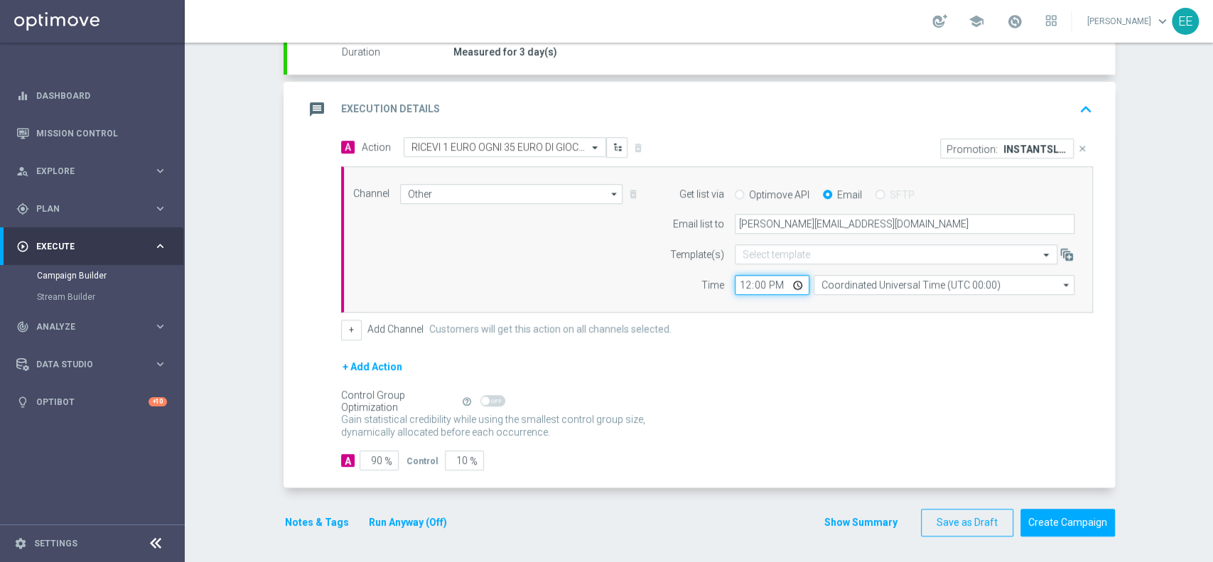
click at [744, 283] on input "12:00" at bounding box center [772, 285] width 75 height 20
type input "15:00"
click at [293, 519] on button "Notes & Tags" at bounding box center [316, 523] width 67 height 18
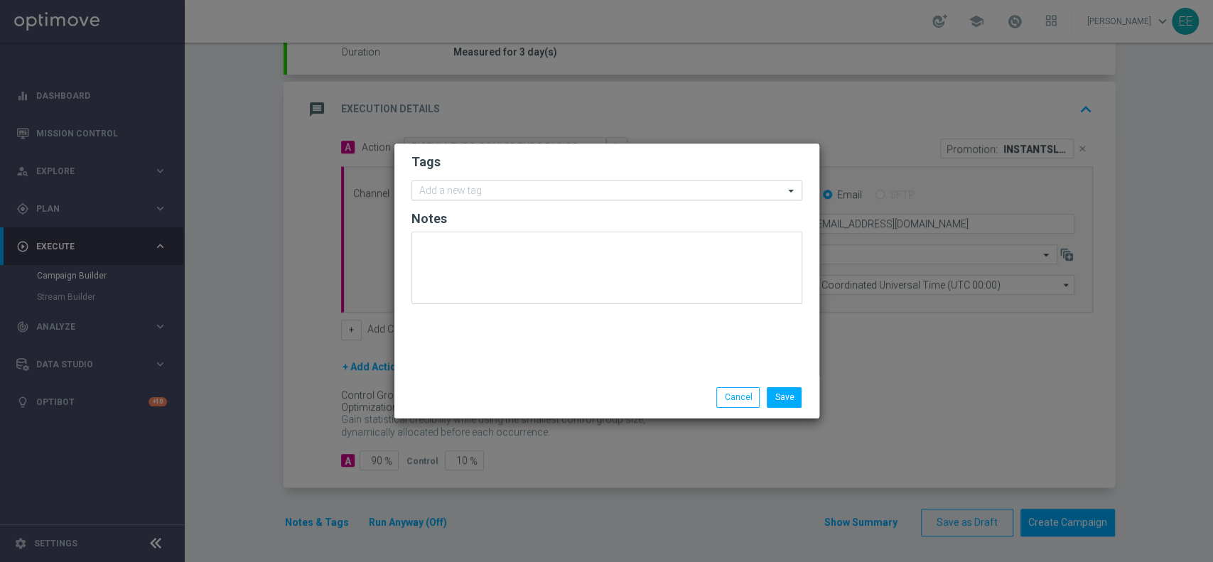
click at [494, 183] on div "Add a new tag" at bounding box center [598, 191] width 372 height 18
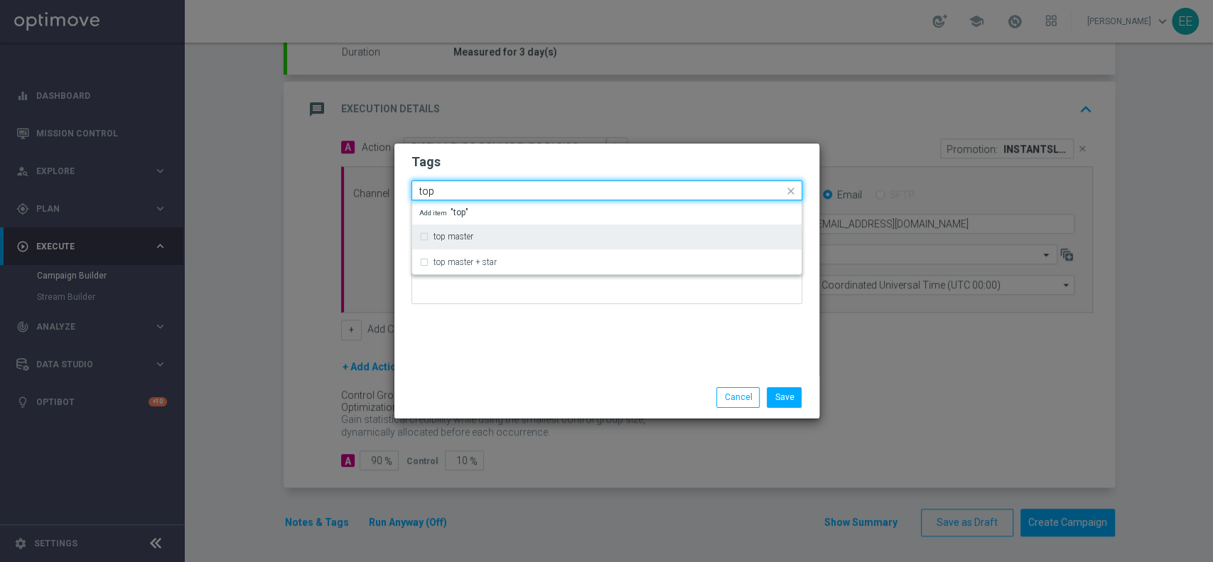
type input "top"
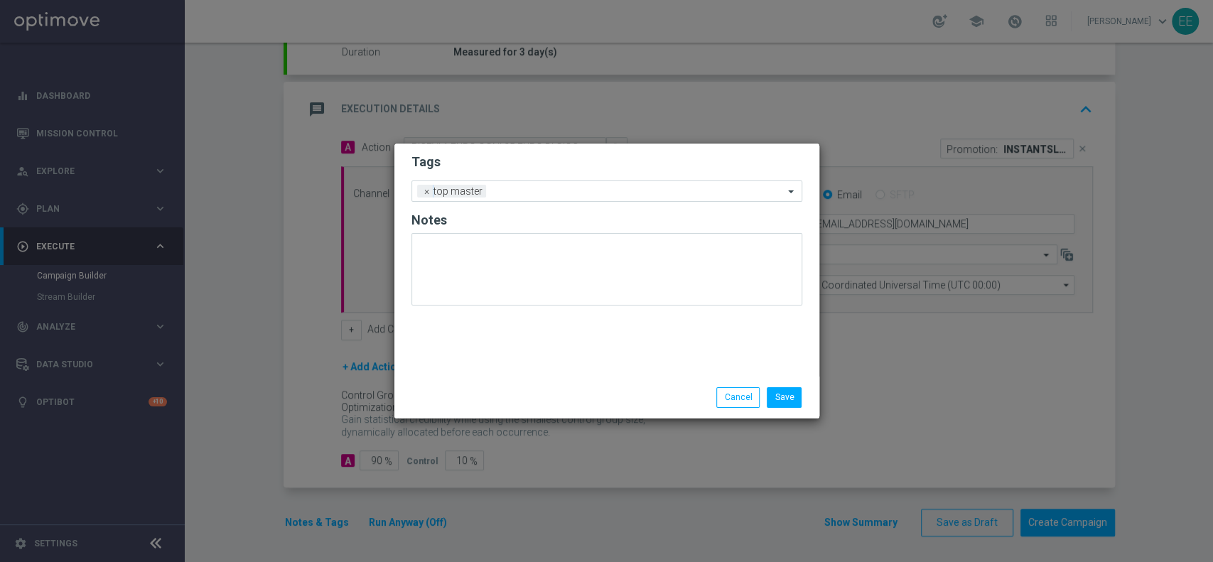
click at [603, 380] on div "Save Cancel" at bounding box center [606, 397] width 425 height 41
click at [531, 186] on input "text" at bounding box center [638, 192] width 292 height 12
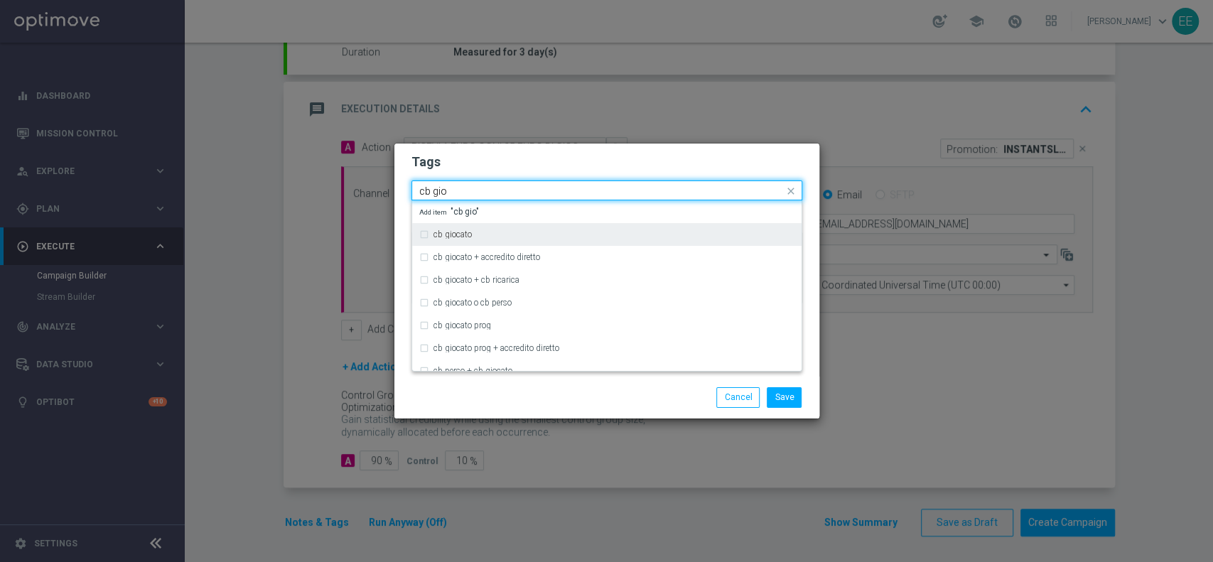
drag, startPoint x: 506, startPoint y: 234, endPoint x: 529, endPoint y: 229, distance: 23.4
click at [529, 229] on div "cb giocato" at bounding box center [606, 234] width 375 height 23
type input "cb gio"
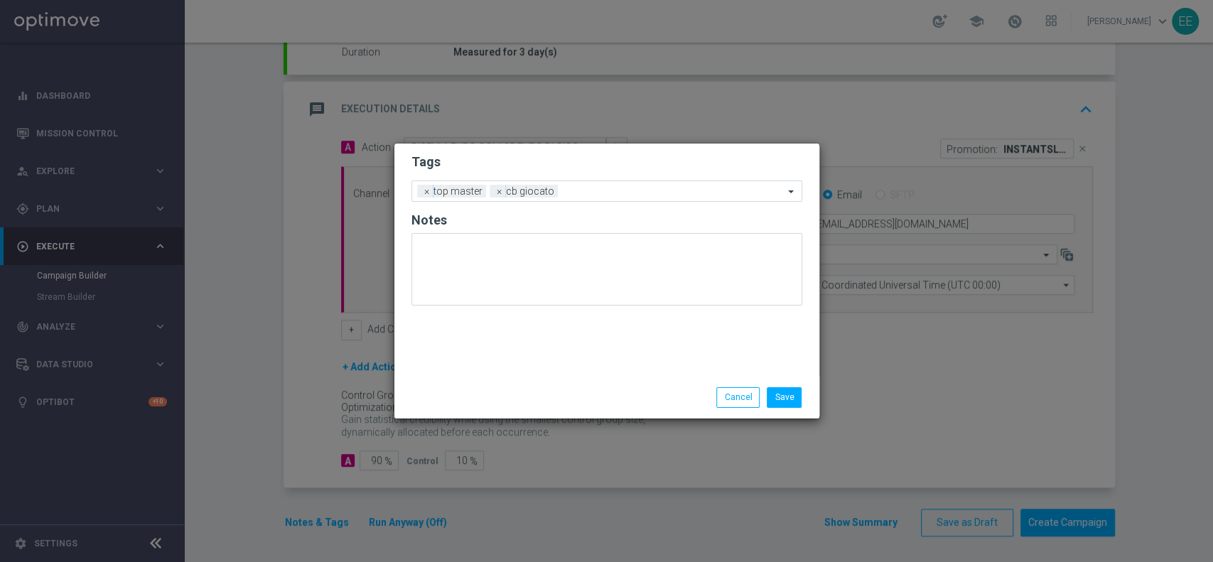
click at [617, 163] on h2 "Tags" at bounding box center [606, 161] width 391 height 17
click at [633, 179] on form "Tags Add a new tag × top master × cb giocato Notes" at bounding box center [606, 233] width 391 height 166
click at [625, 191] on input "text" at bounding box center [673, 192] width 220 height 12
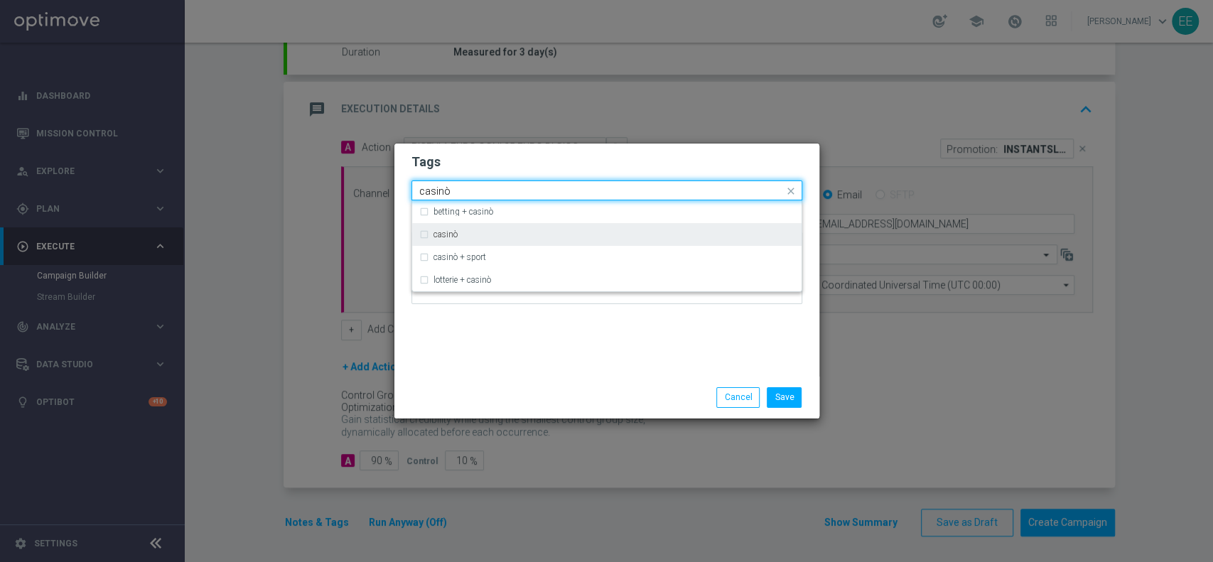
click at [470, 228] on div "casinò" at bounding box center [606, 234] width 375 height 23
type input "casinò"
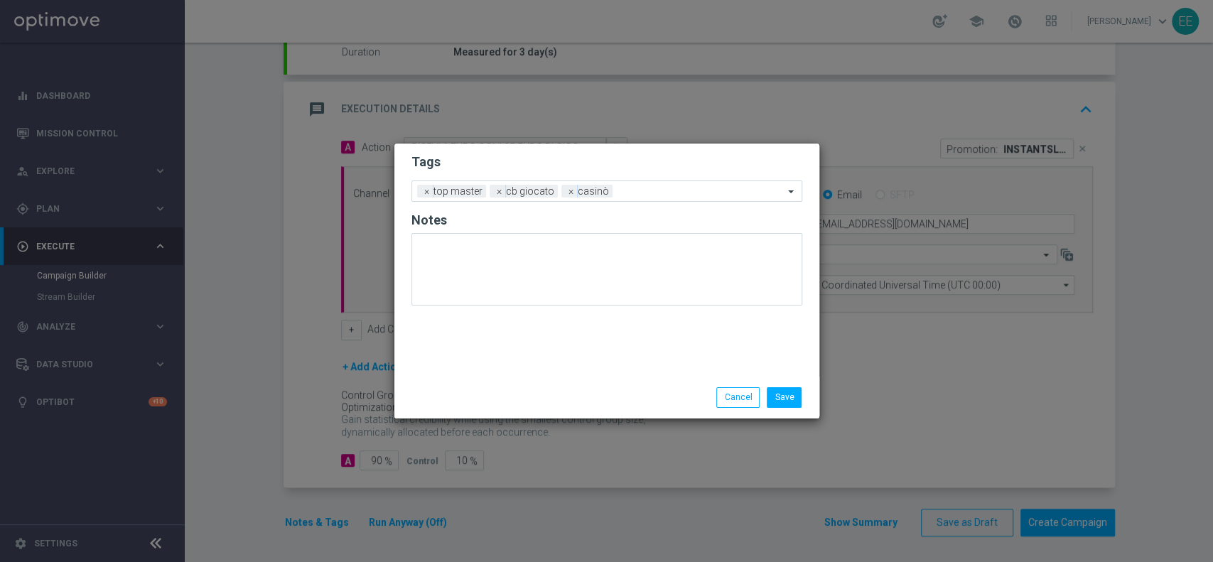
click at [593, 347] on div "Tags Add a new tag × top master × cb giocato × casinò Notes" at bounding box center [606, 260] width 425 height 233
click at [653, 180] on ng-select "Add a new tag × top master × cb giocato × casinò" at bounding box center [606, 190] width 391 height 21
click at [654, 186] on input "text" at bounding box center [701, 192] width 166 height 12
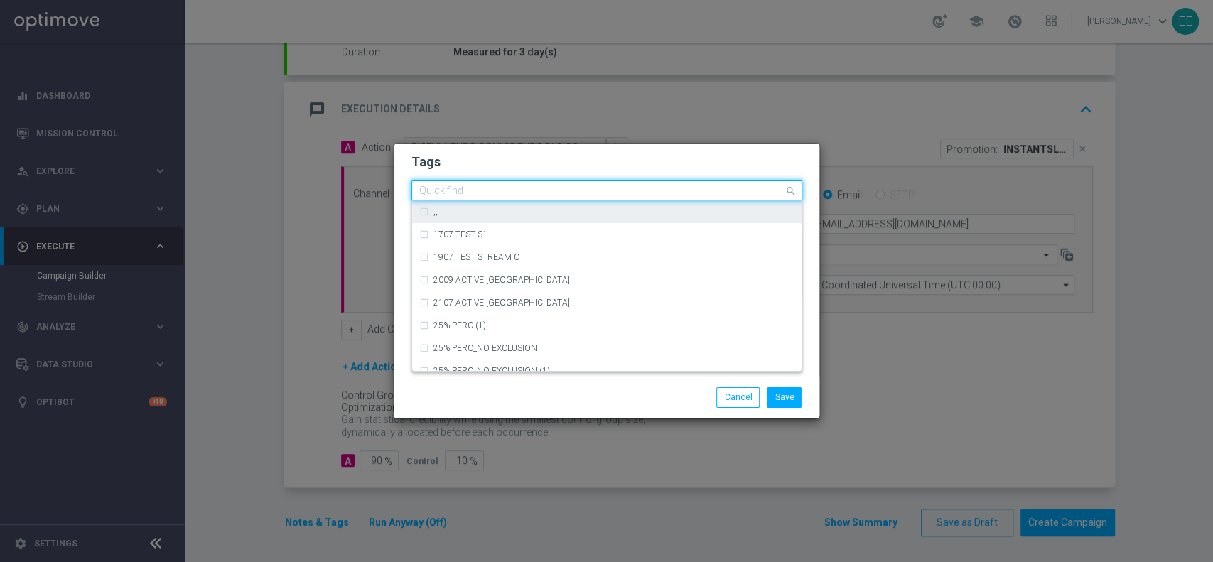
click at [524, 161] on h2 "Tags" at bounding box center [606, 161] width 391 height 17
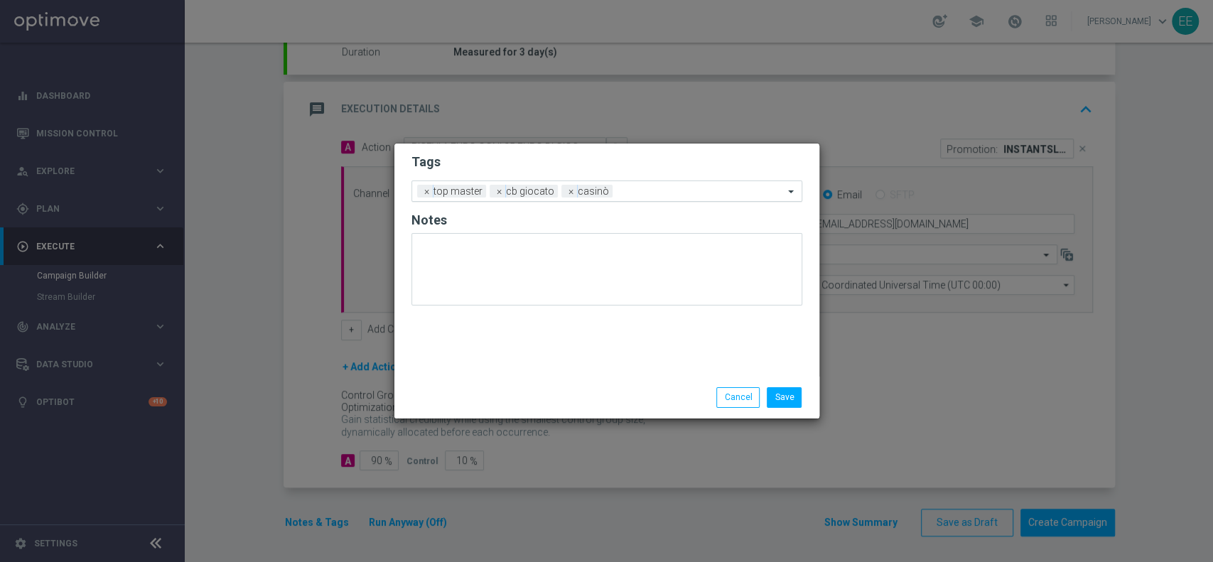
click at [641, 193] on input "text" at bounding box center [701, 192] width 166 height 12
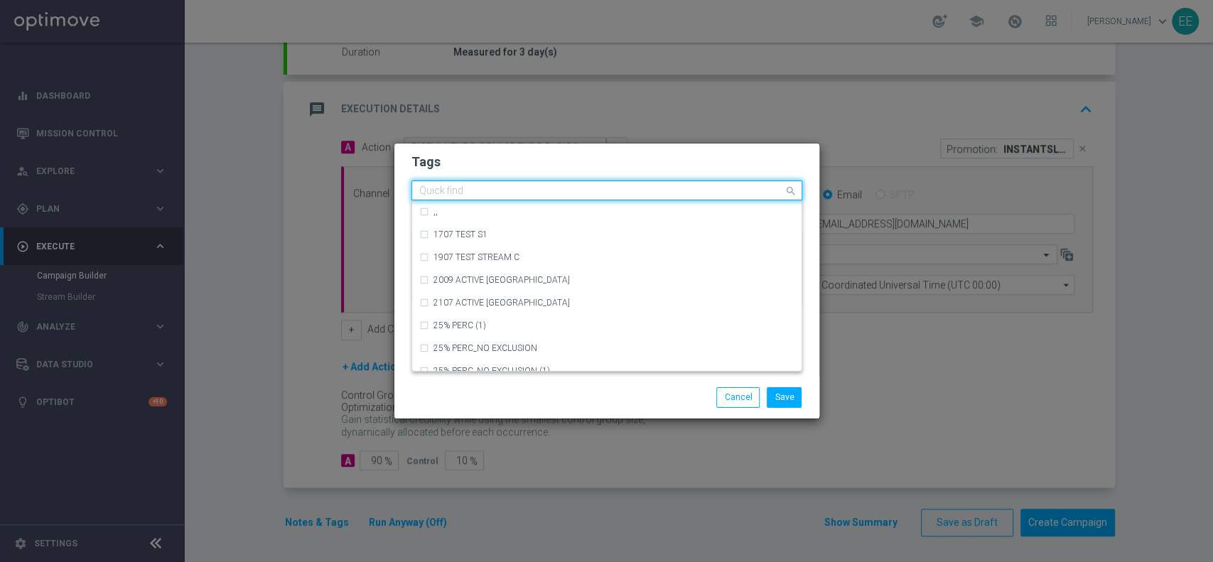
type input "u"
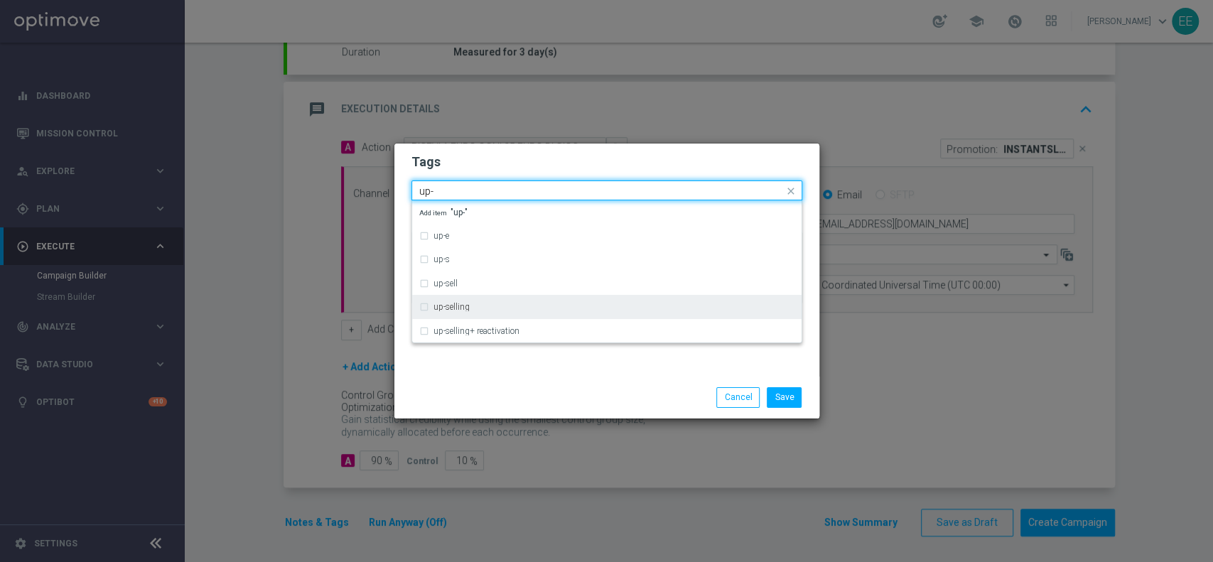
click at [499, 302] on div "up-selling" at bounding box center [606, 307] width 375 height 23
type input "up-"
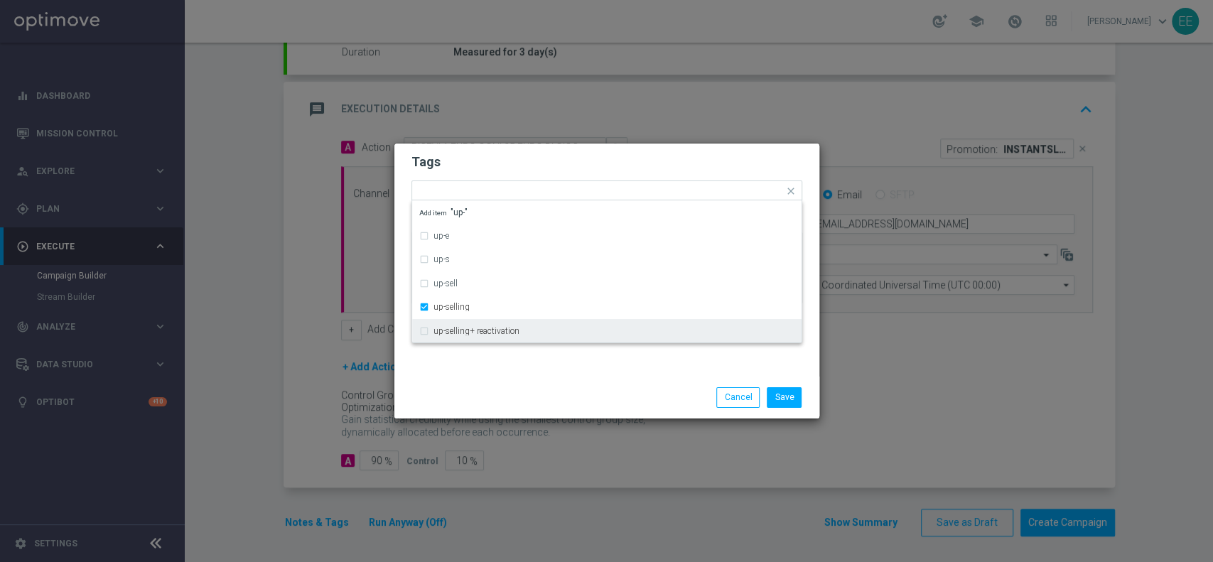
click at [564, 382] on div "Save Cancel" at bounding box center [606, 397] width 425 height 41
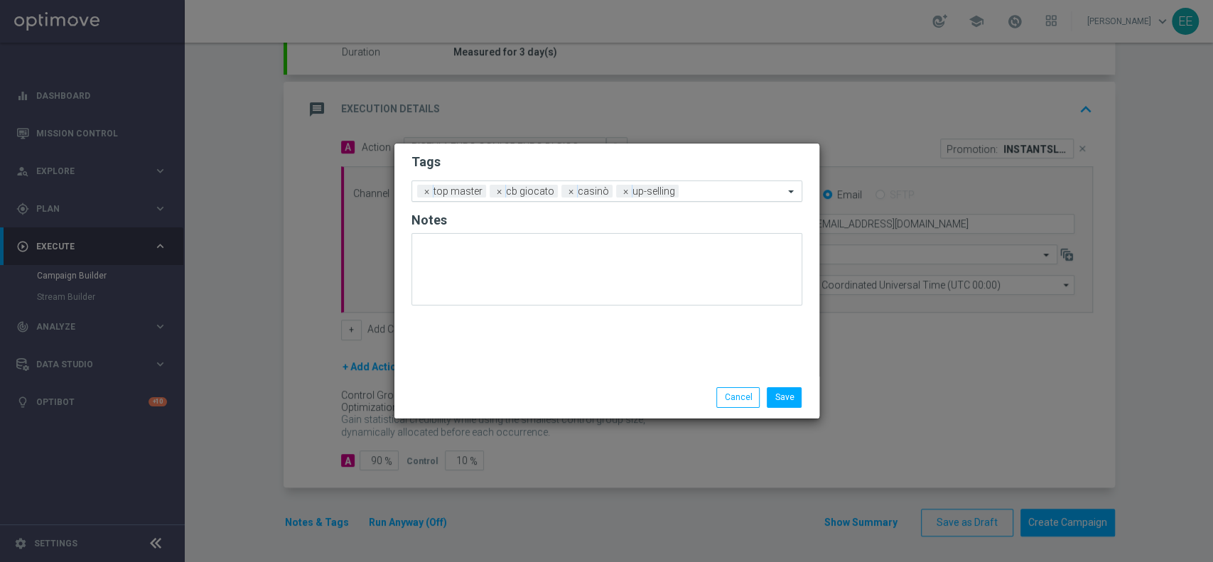
click at [688, 188] on input "text" at bounding box center [733, 192] width 99 height 12
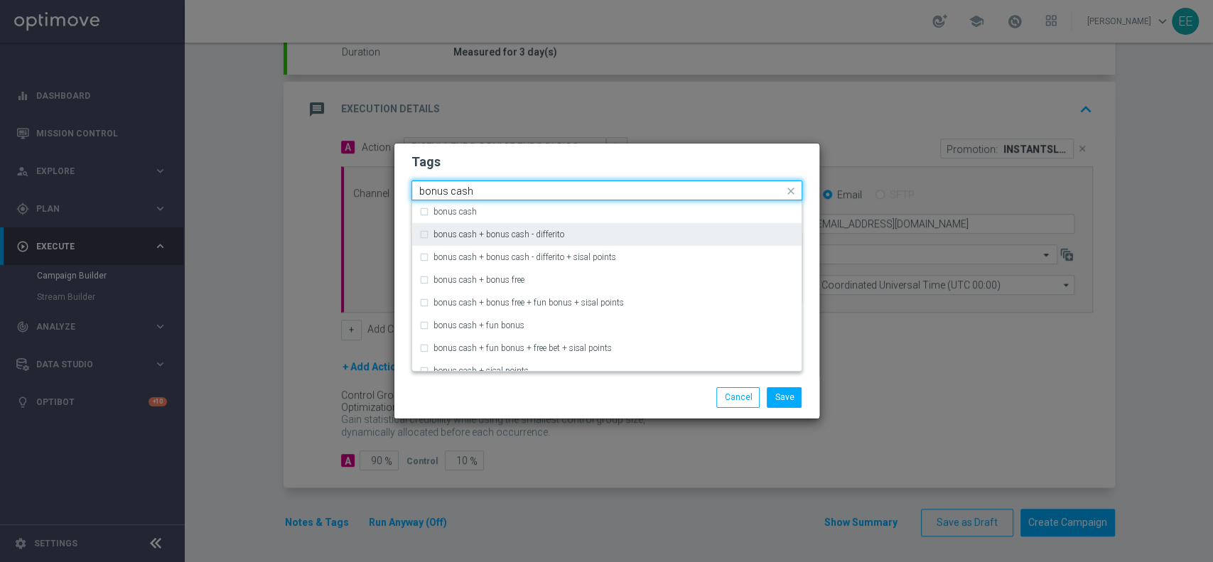
click at [622, 227] on div "bonus cash + bonus cash - differito" at bounding box center [606, 234] width 375 height 23
type input "bonus cash"
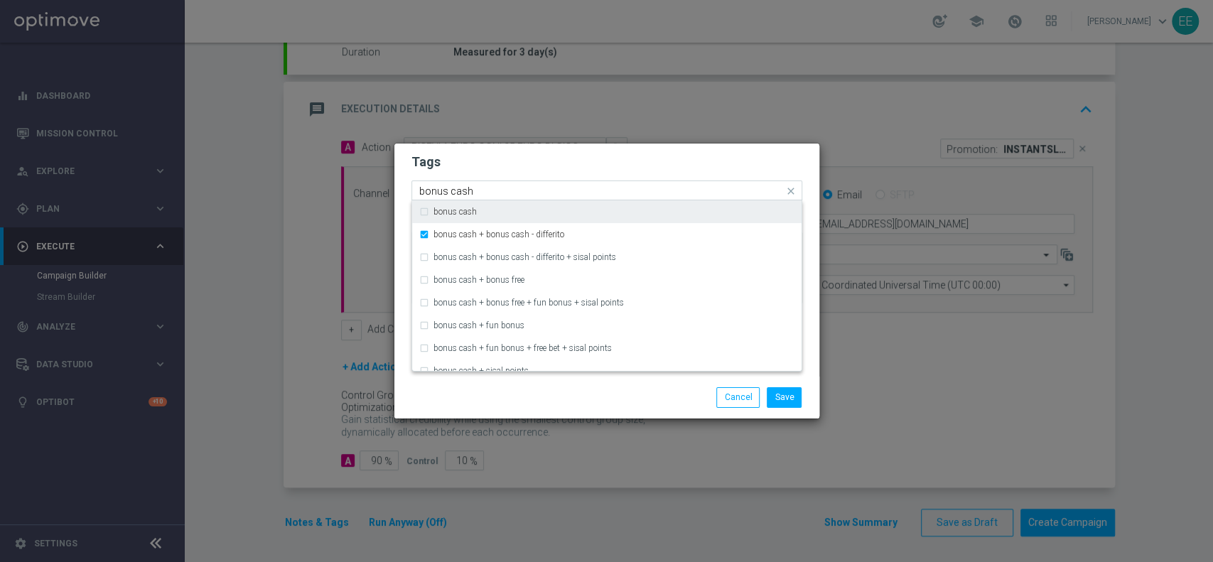
click at [629, 217] on div "bonus cash" at bounding box center [606, 211] width 375 height 23
click at [624, 222] on div "bonus cash" at bounding box center [606, 211] width 375 height 23
click at [613, 226] on div "bonus cash + bonus cash - differito" at bounding box center [606, 234] width 375 height 23
click at [615, 207] on div "bonus cash" at bounding box center [613, 211] width 361 height 9
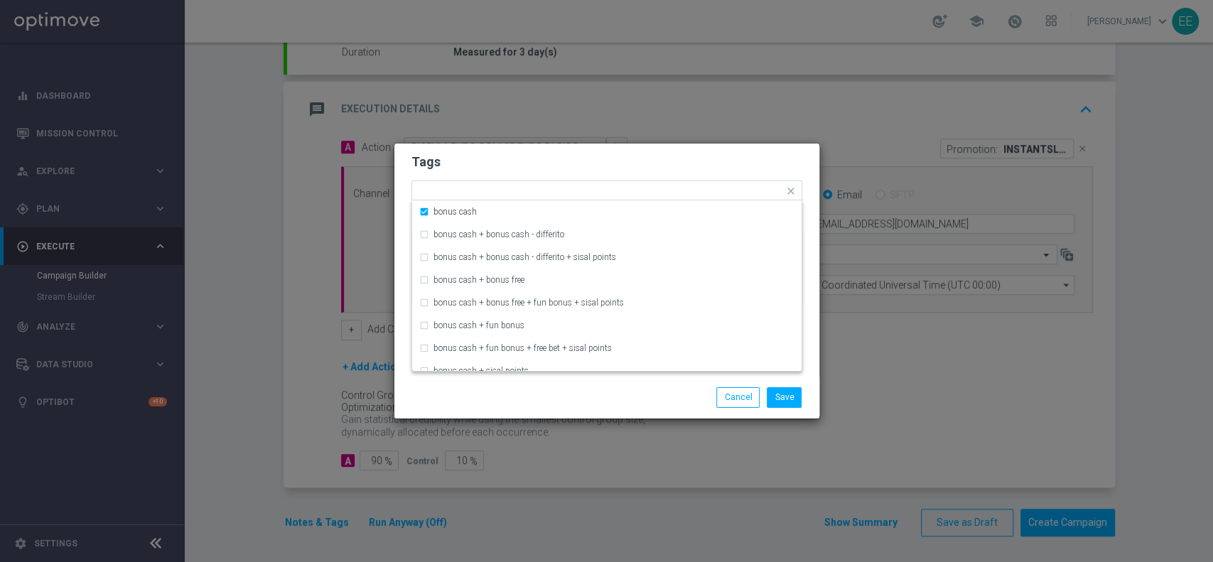
click at [664, 128] on modal-container "Tags Quick find × top master × cb giocato × casinò × up-selling × bonus cash bo…" at bounding box center [606, 281] width 1213 height 562
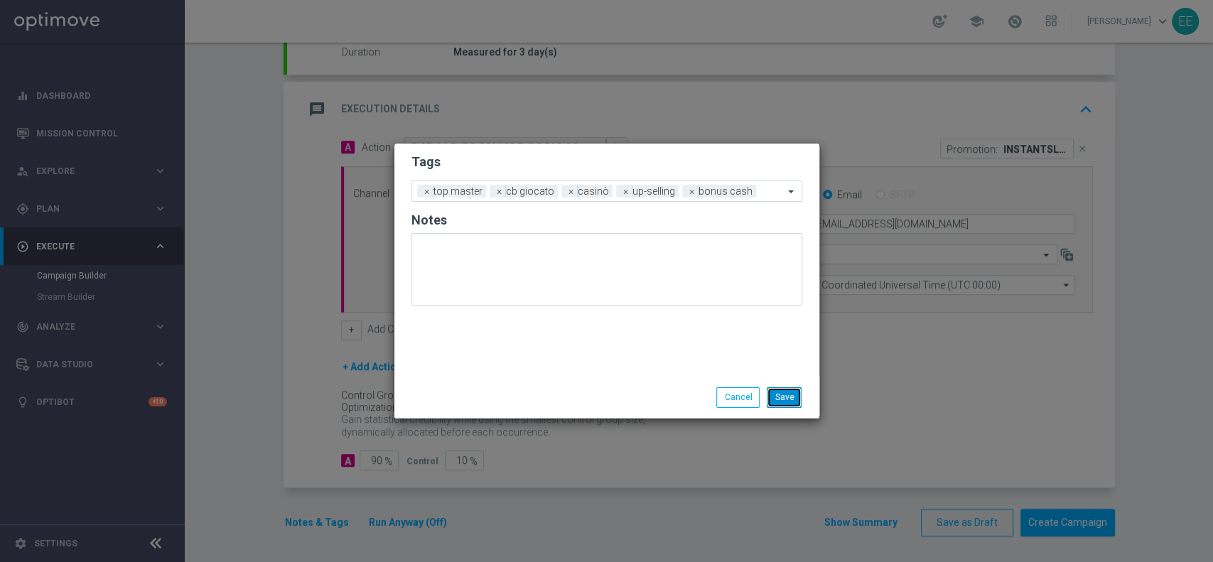
click at [782, 389] on button "Save" at bounding box center [784, 397] width 35 height 20
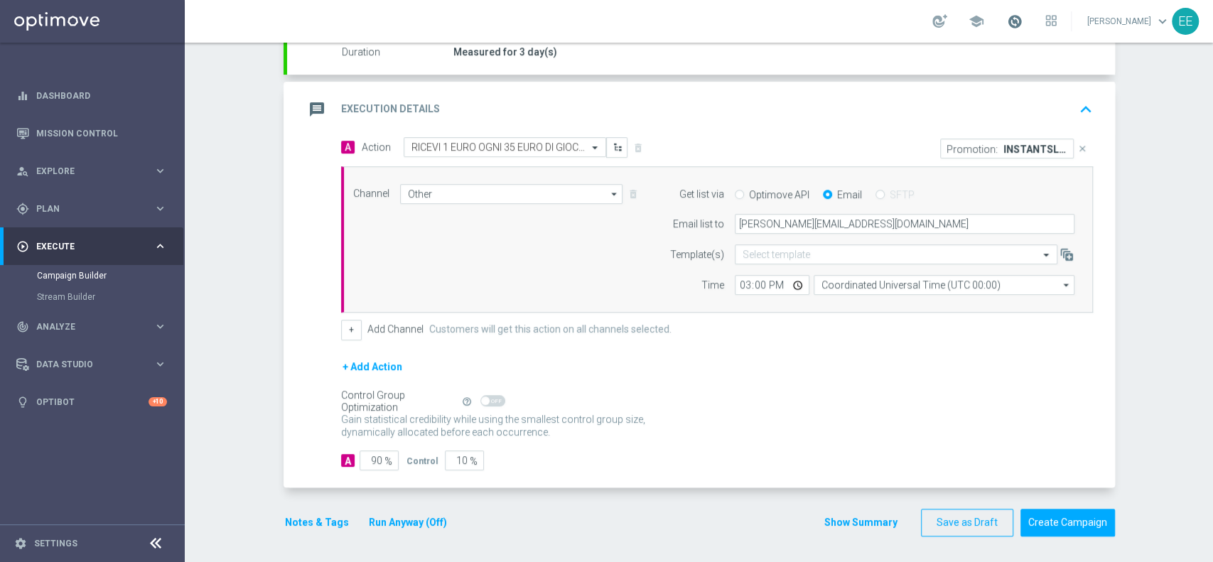
click at [1022, 21] on span at bounding box center [1015, 21] width 16 height 16
click at [1082, 102] on icon "keyboard_arrow_up" at bounding box center [1085, 109] width 21 height 21
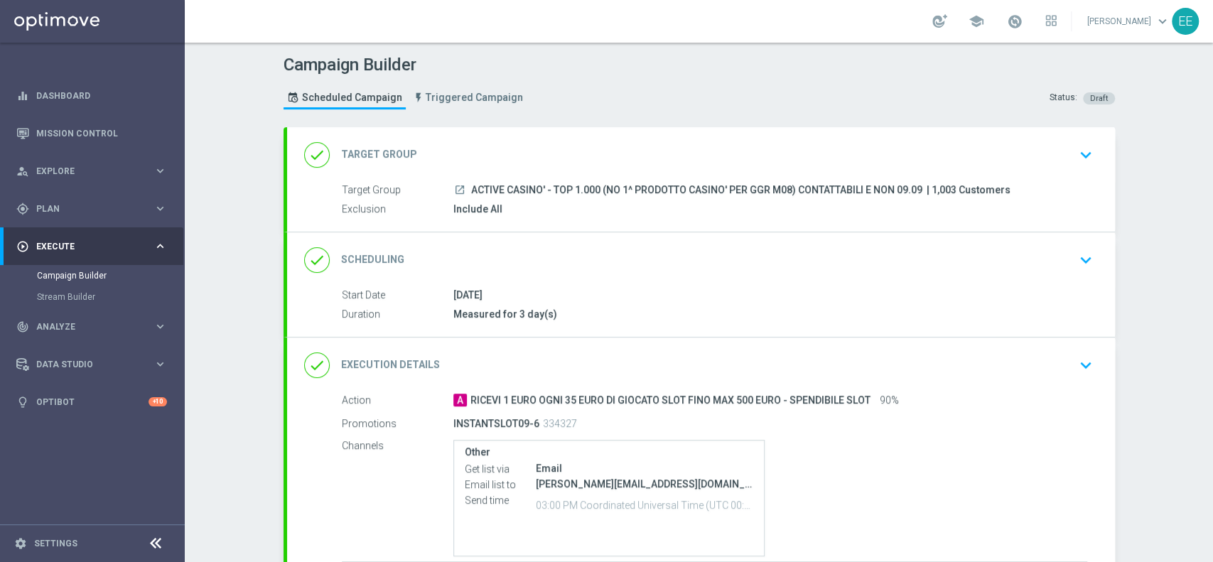
scroll to position [119, 0]
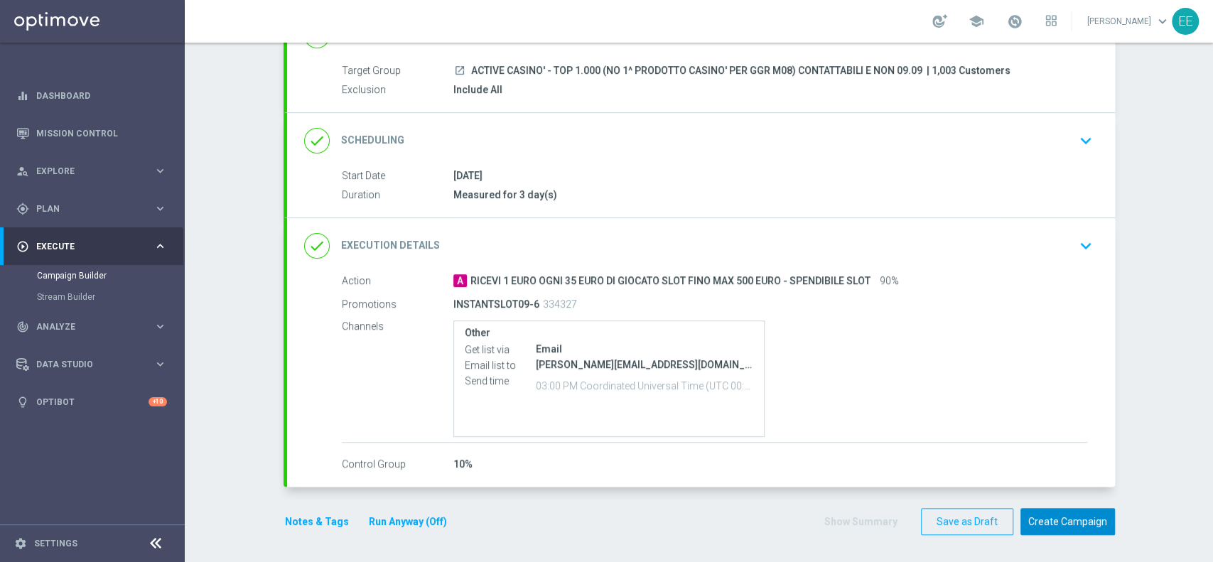
click at [1074, 511] on button "Create Campaign" at bounding box center [1067, 522] width 94 height 28
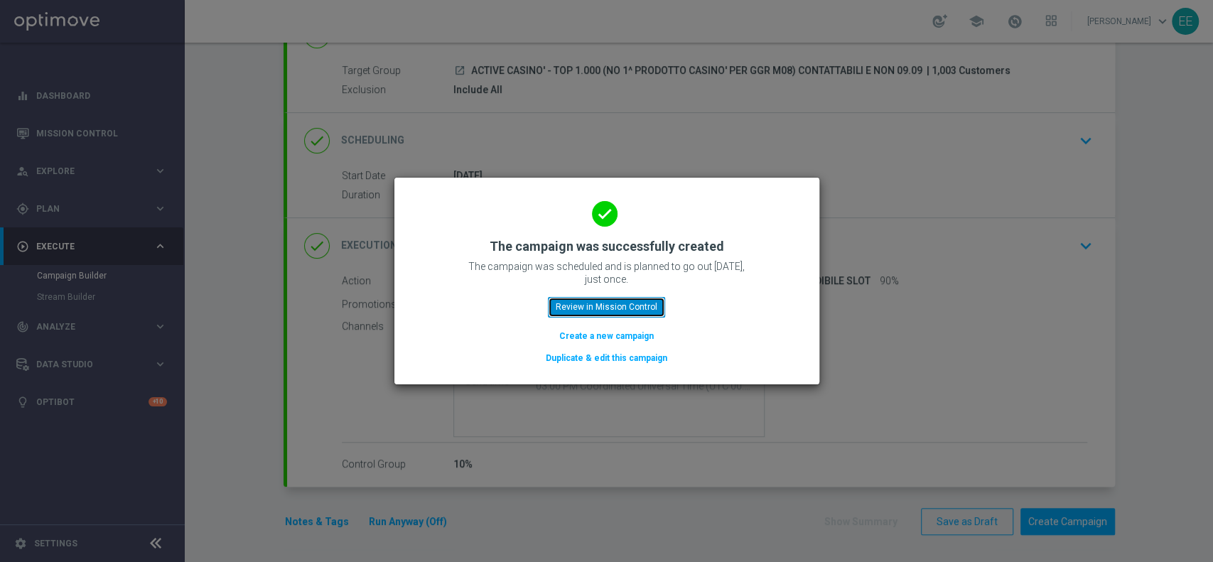
click at [608, 316] on button "Review in Mission Control" at bounding box center [606, 307] width 117 height 20
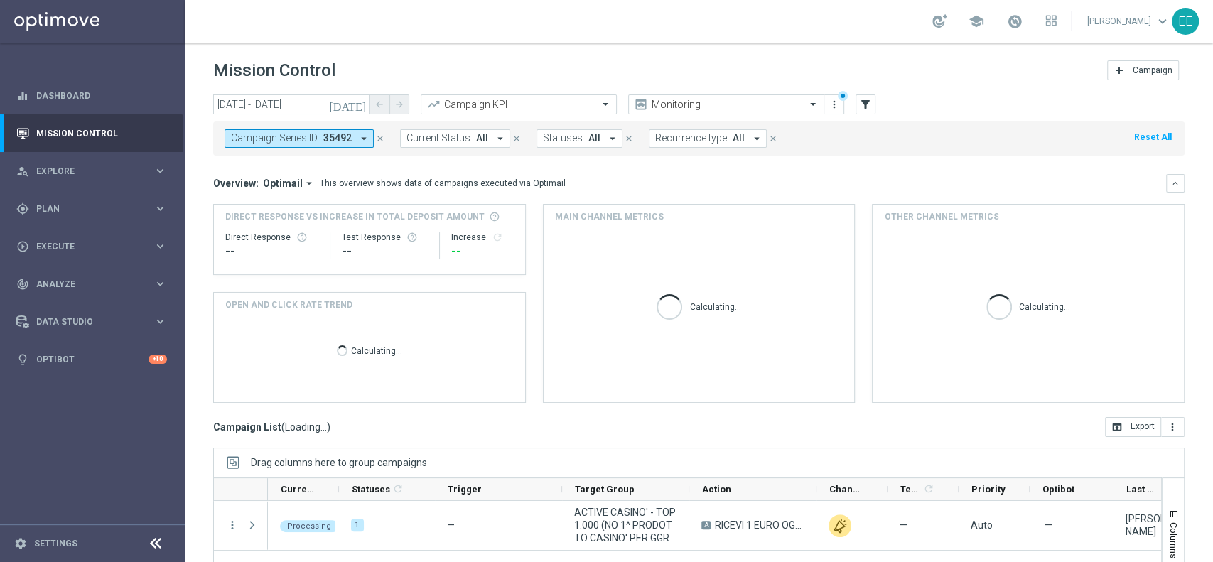
scroll to position [148, 0]
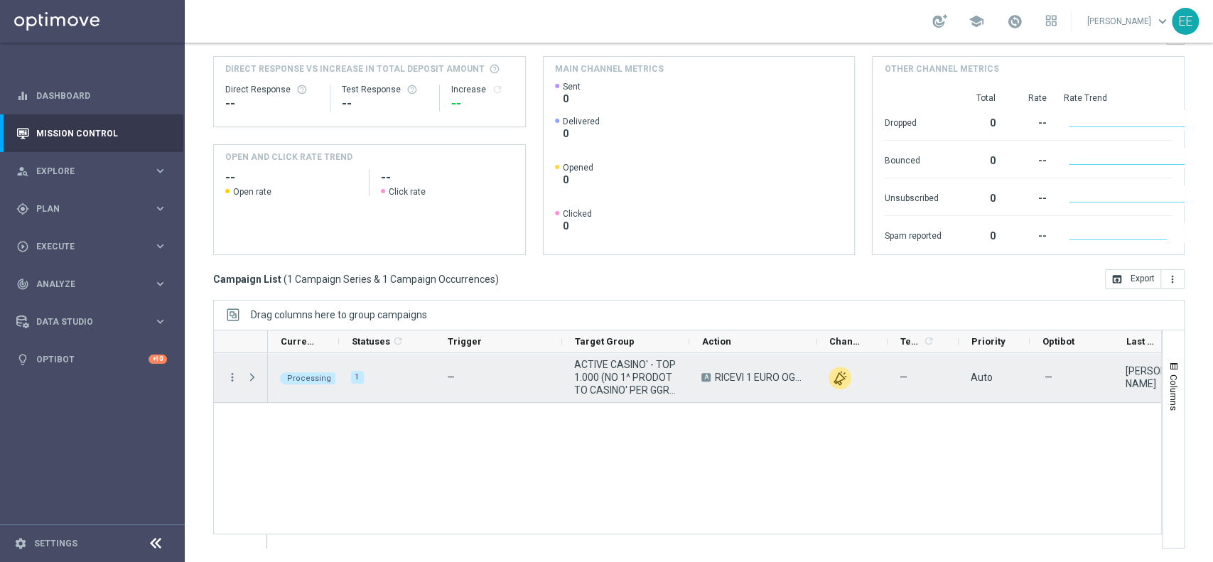
click at [632, 393] on span "ACTIVE CASINO' - TOP 1.000 (NO 1^ PRODOTTO CASINO' PER GGR M08) CONTATTABILI E …" at bounding box center [625, 377] width 103 height 38
click at [249, 378] on span "Press SPACE to select this row." at bounding box center [252, 377] width 13 height 11
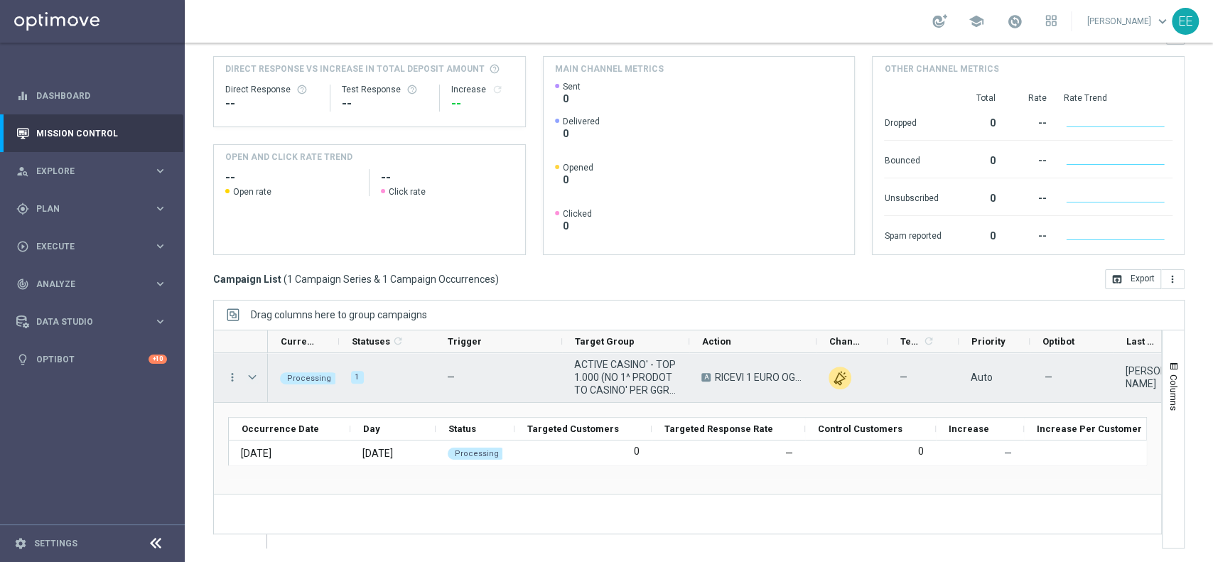
click at [250, 379] on span "Press SPACE to select this row." at bounding box center [252, 377] width 13 height 11
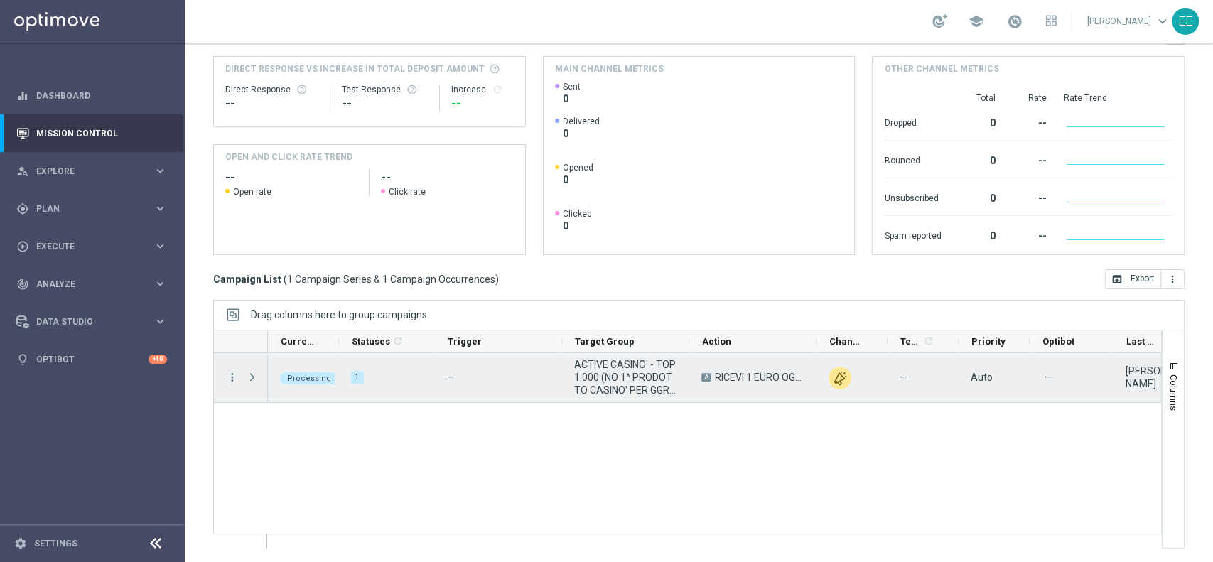
click at [250, 379] on span "Press SPACE to select this row." at bounding box center [252, 377] width 13 height 11
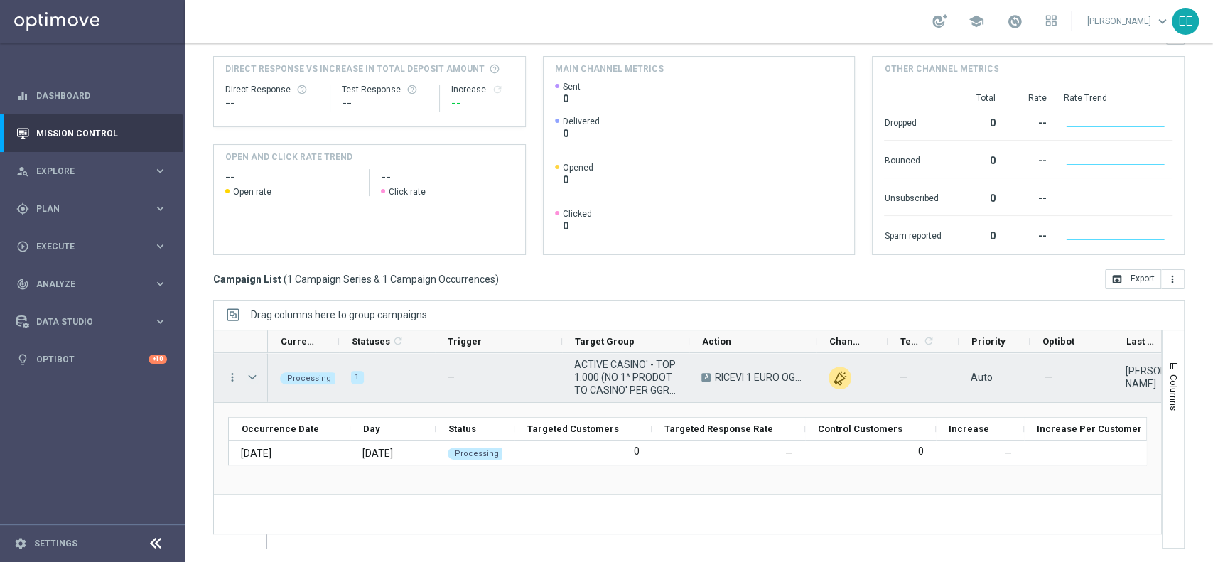
click at [250, 379] on span "Press SPACE to select this row." at bounding box center [252, 377] width 13 height 11
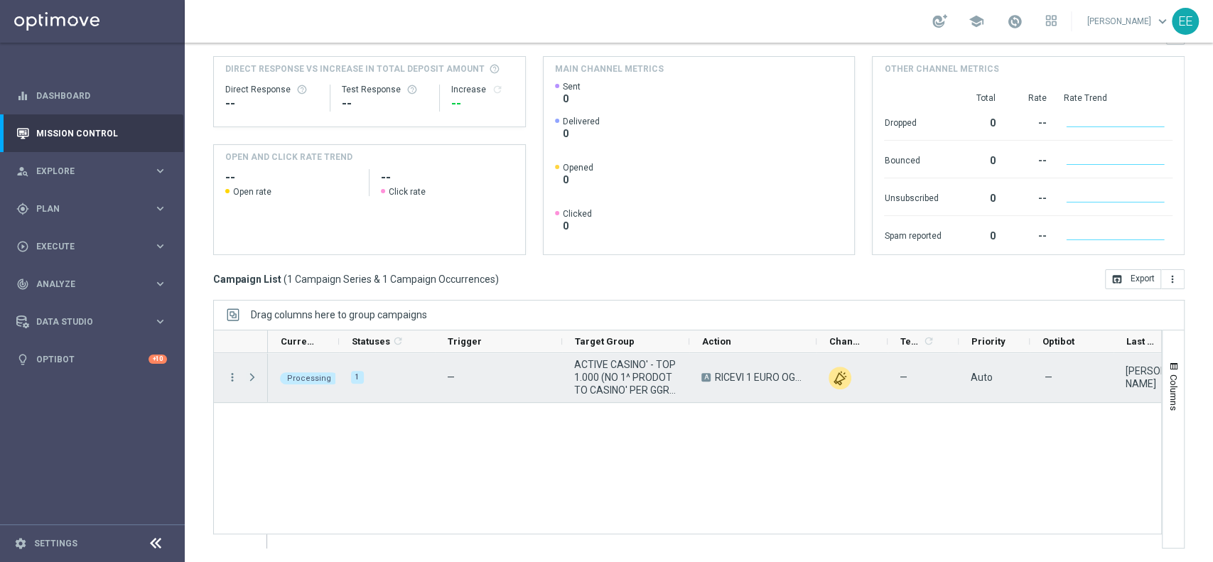
click at [250, 379] on span "Press SPACE to select this row." at bounding box center [252, 377] width 13 height 11
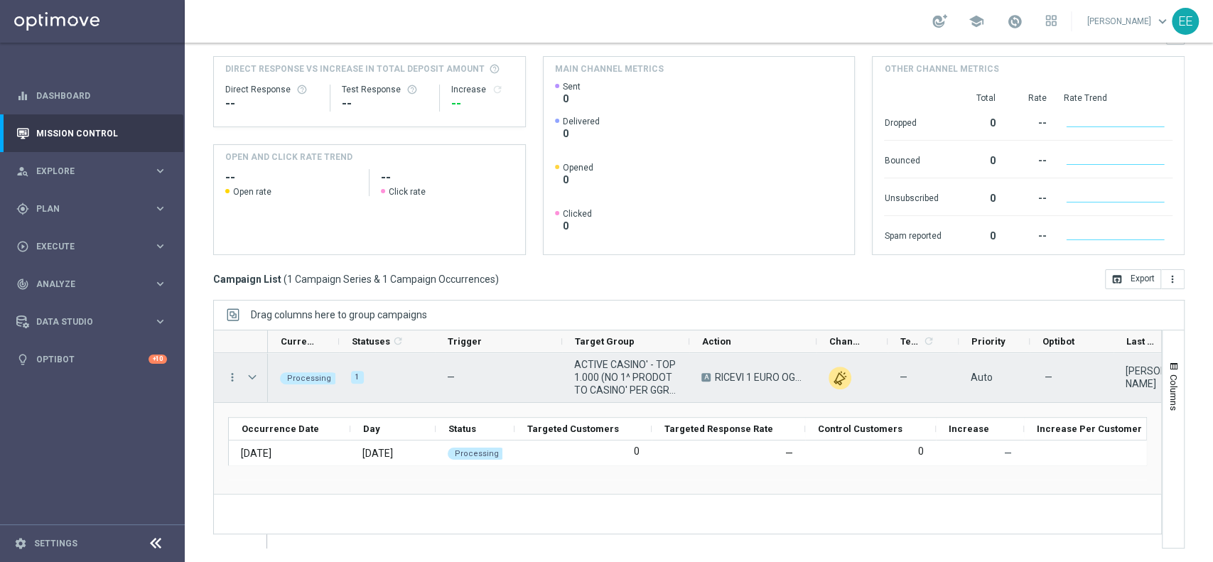
click at [250, 379] on span "Press SPACE to select this row." at bounding box center [252, 377] width 13 height 11
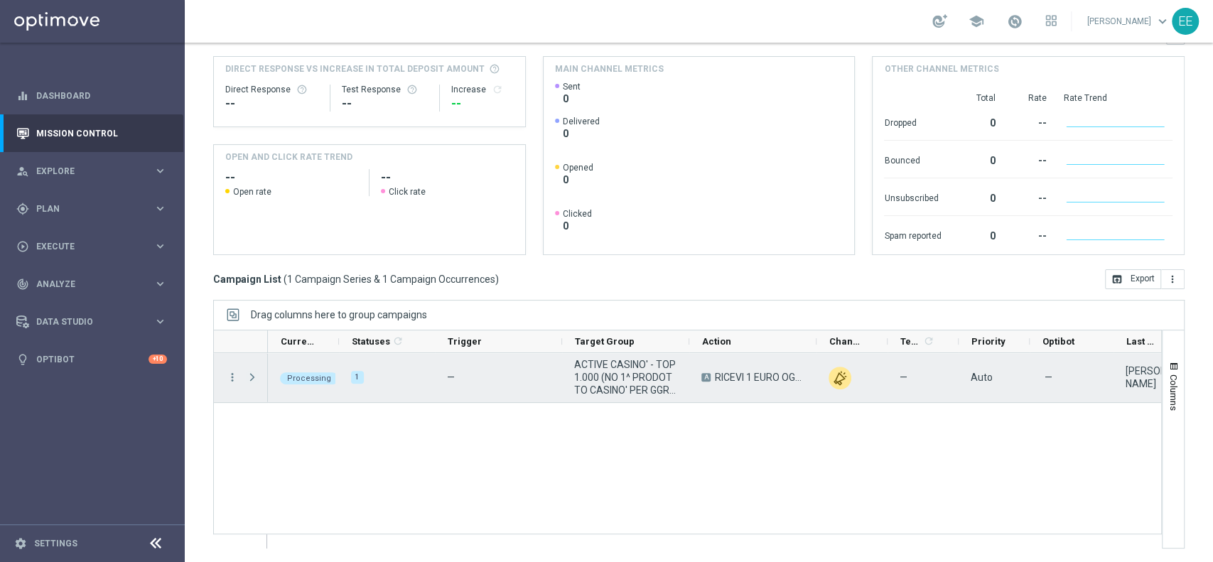
click at [250, 379] on span "Press SPACE to select this row." at bounding box center [252, 377] width 13 height 11
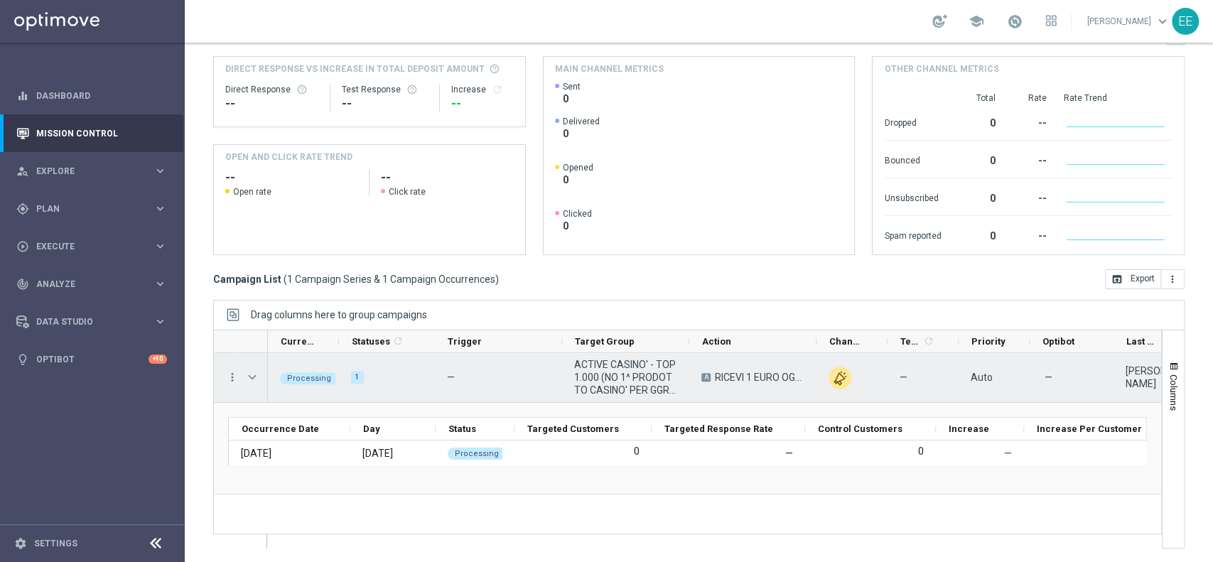
click at [250, 379] on span "Press SPACE to select this row." at bounding box center [252, 377] width 13 height 11
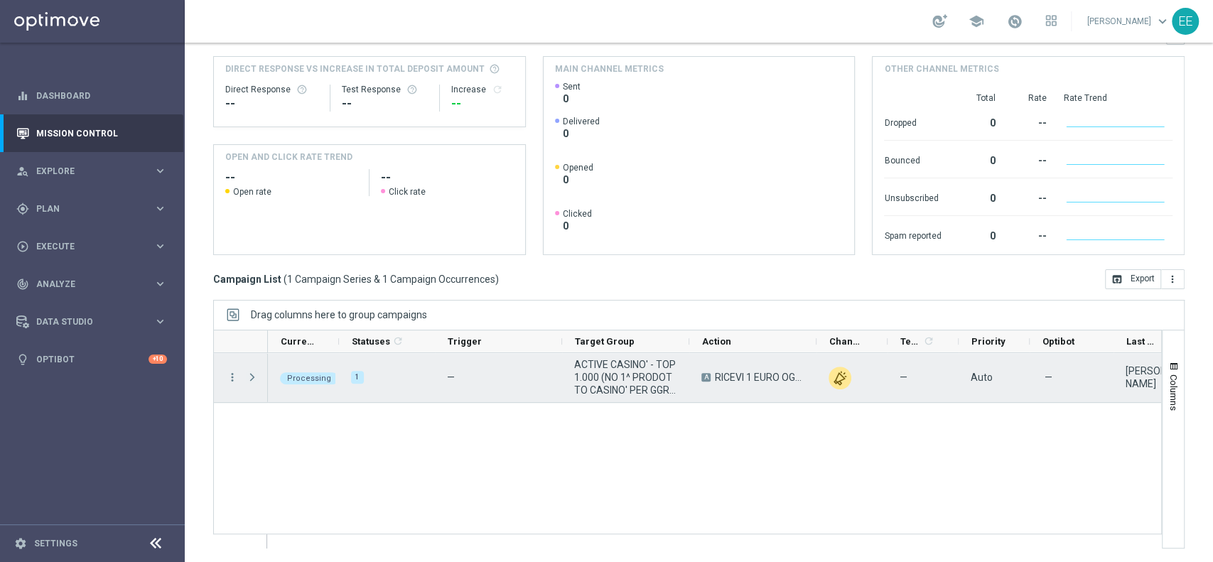
click at [250, 379] on span "Press SPACE to select this row." at bounding box center [252, 377] width 13 height 11
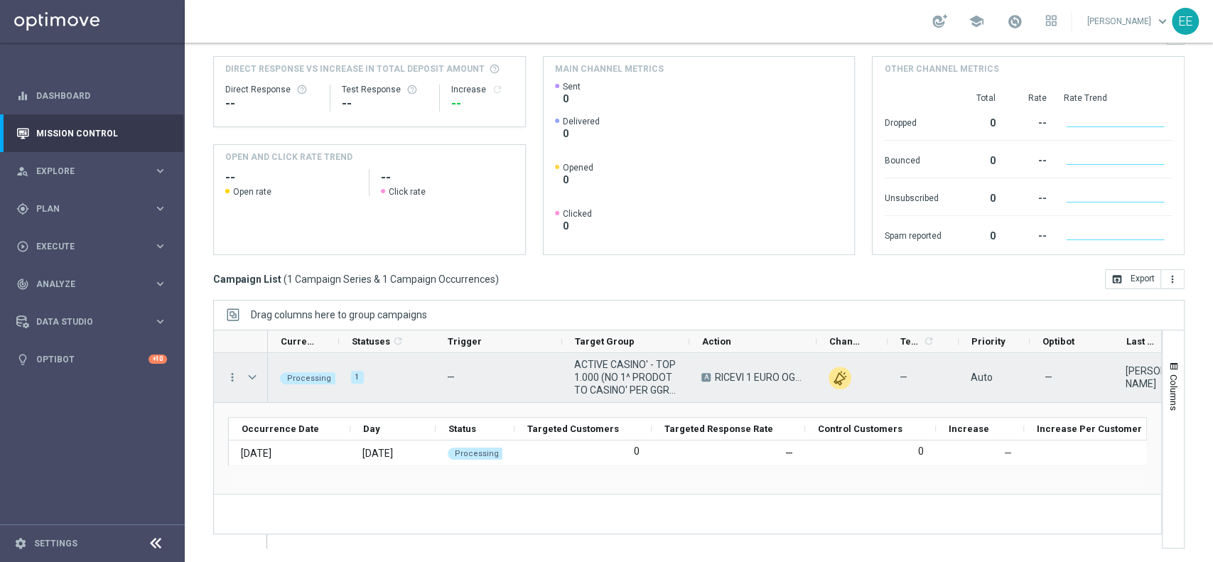
click at [250, 379] on span "Press SPACE to select this row." at bounding box center [252, 377] width 13 height 11
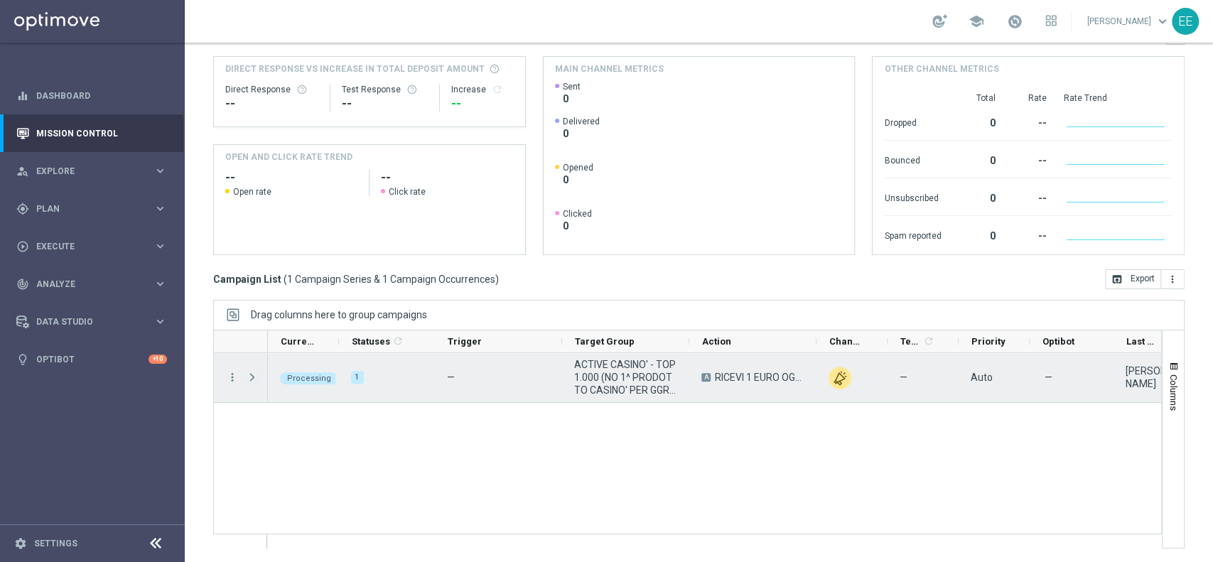
click at [250, 379] on span "Press SPACE to select this row." at bounding box center [252, 377] width 13 height 11
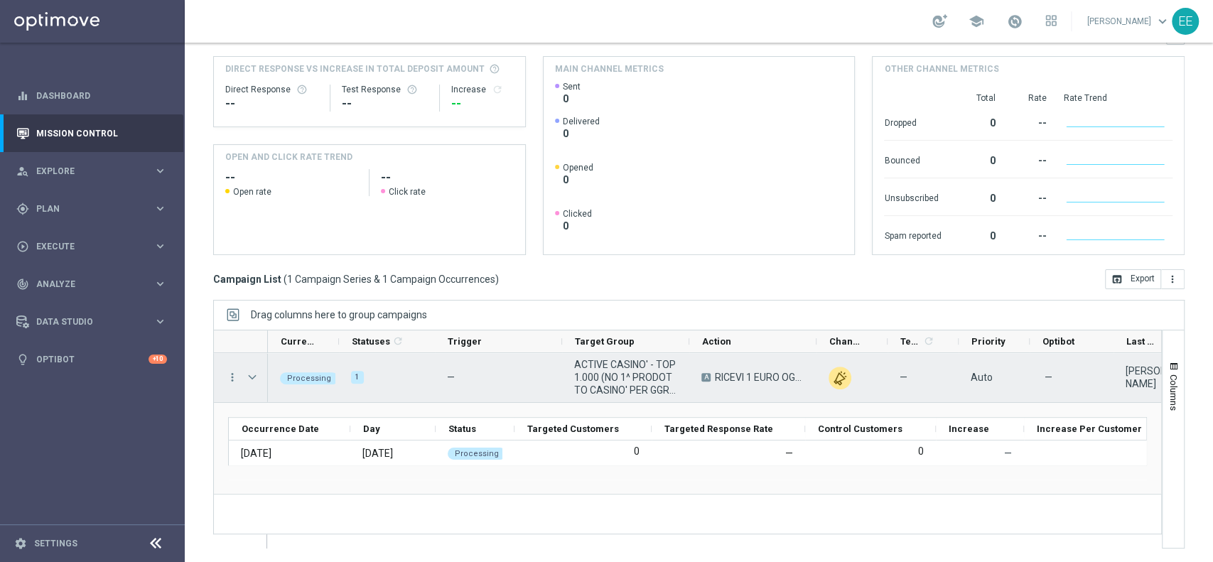
click at [250, 379] on span "Press SPACE to select this row." at bounding box center [252, 377] width 13 height 11
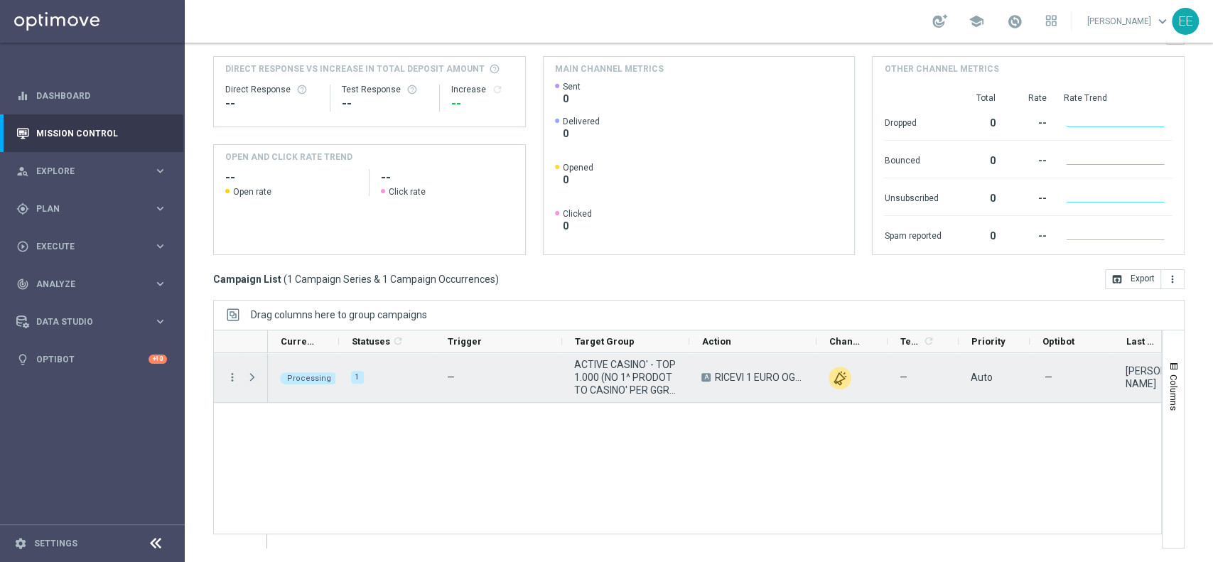
click at [250, 379] on span "Press SPACE to select this row." at bounding box center [252, 377] width 13 height 11
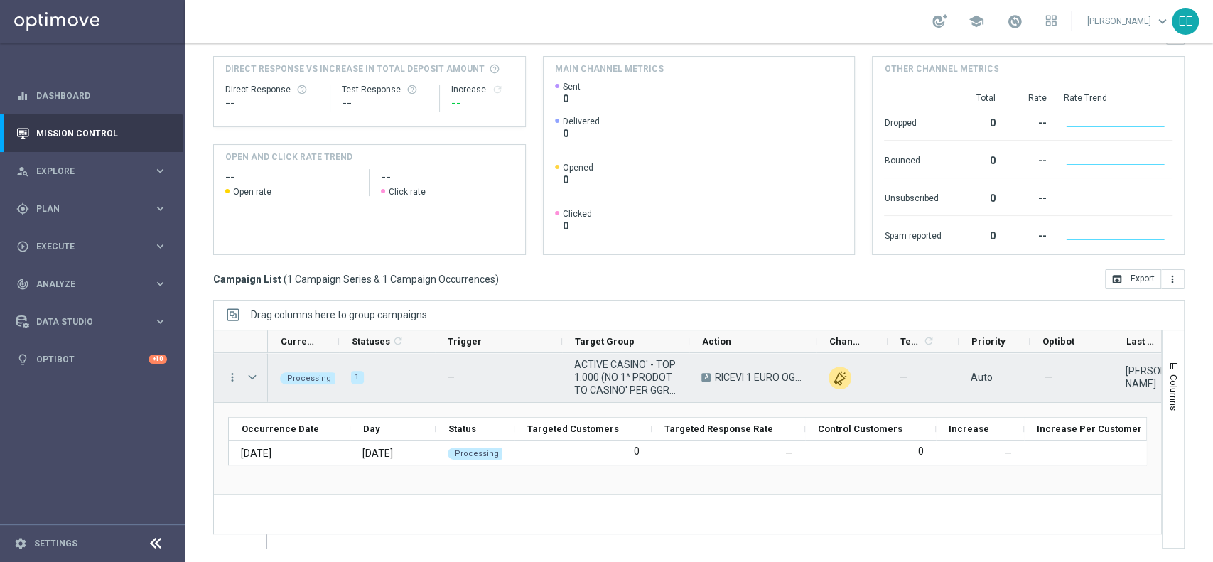
click at [250, 379] on span "Press SPACE to select this row." at bounding box center [252, 377] width 13 height 11
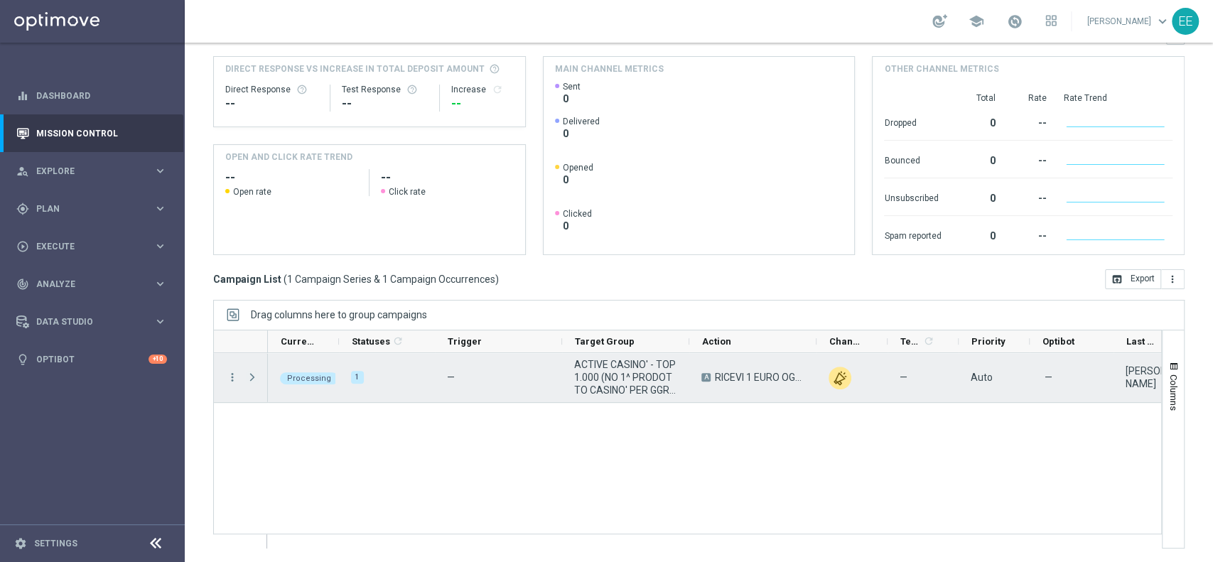
click at [250, 379] on span "Press SPACE to select this row." at bounding box center [252, 377] width 13 height 11
